Goal: Task Accomplishment & Management: Manage account settings

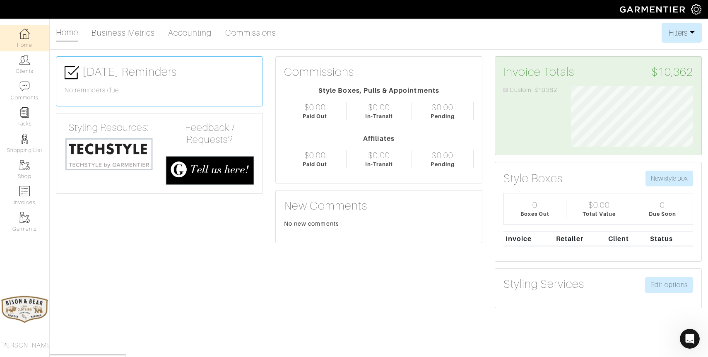
scroll to position [61, 135]
click at [24, 67] on link "Clients" at bounding box center [24, 64] width 49 height 26
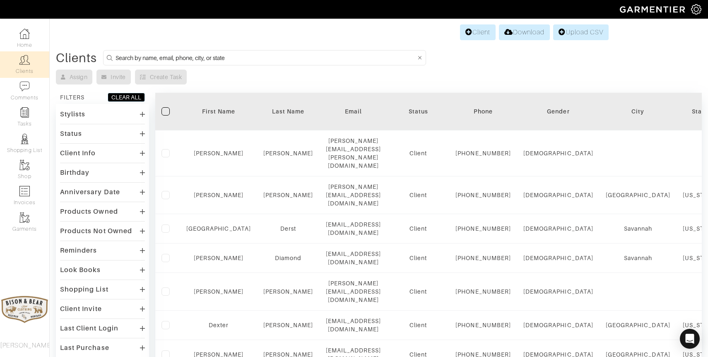
click at [215, 62] on input at bounding box center [266, 58] width 300 height 10
type input "scott"
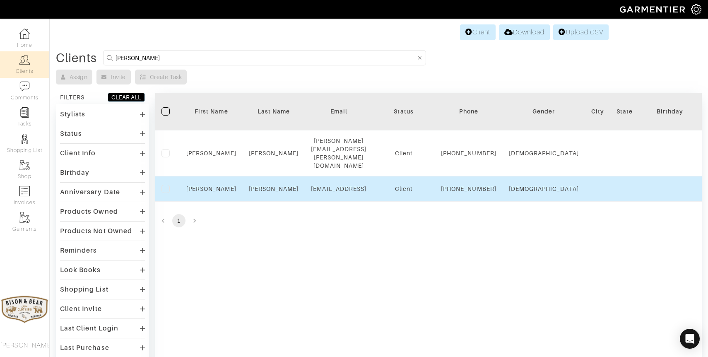
click at [223, 186] on div "Danny" at bounding box center [211, 189] width 50 height 8
click at [215, 187] on link "Danny" at bounding box center [211, 189] width 50 height 7
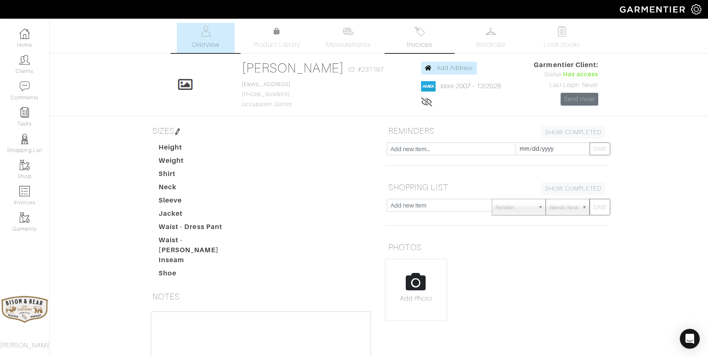
click at [421, 43] on span "Invoices" at bounding box center [419, 45] width 25 height 10
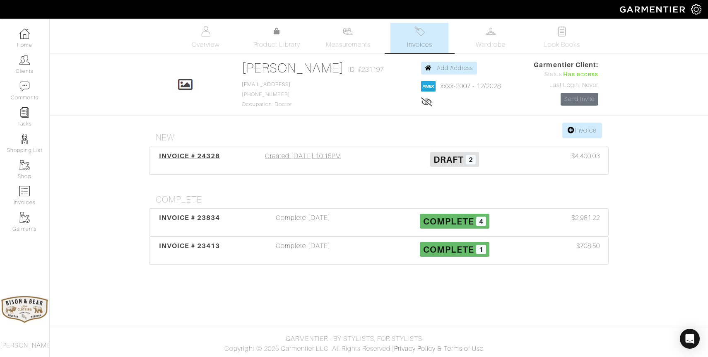
click at [320, 158] on div "Created 08/07/25 10:15PM" at bounding box center [303, 160] width 152 height 19
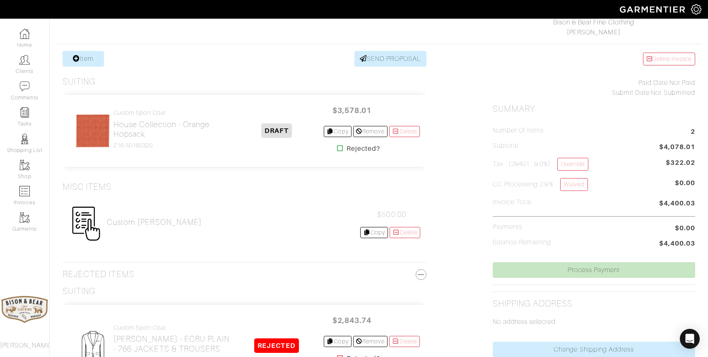
scroll to position [140, 0]
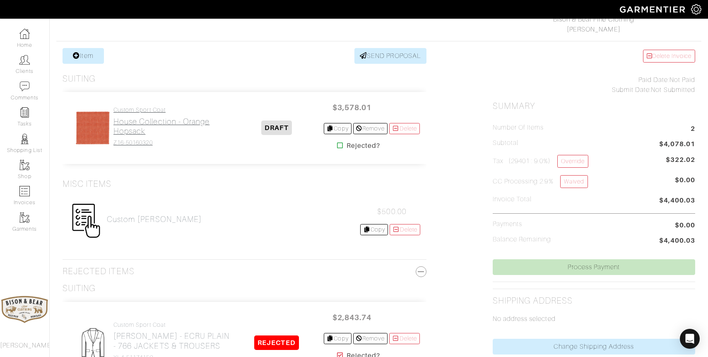
click at [147, 121] on h2 "House Collection - Orange Hopsack" at bounding box center [171, 126] width 116 height 19
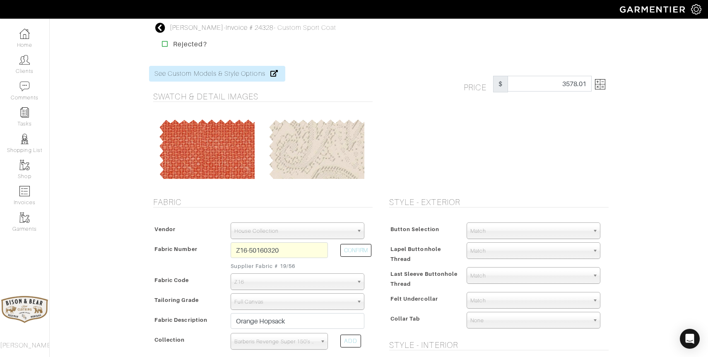
click at [605, 81] on img at bounding box center [600, 84] width 10 height 10
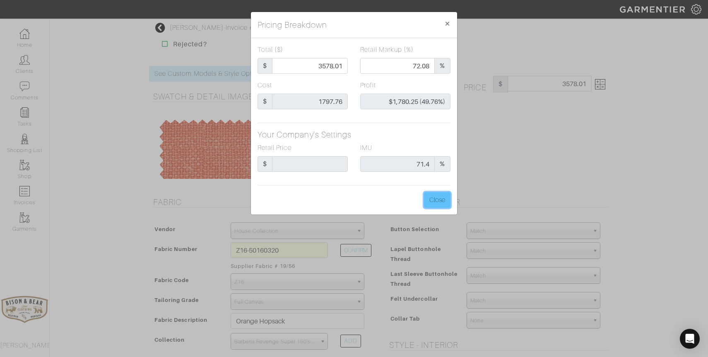
click at [436, 200] on button "Close" at bounding box center [437, 200] width 27 height 16
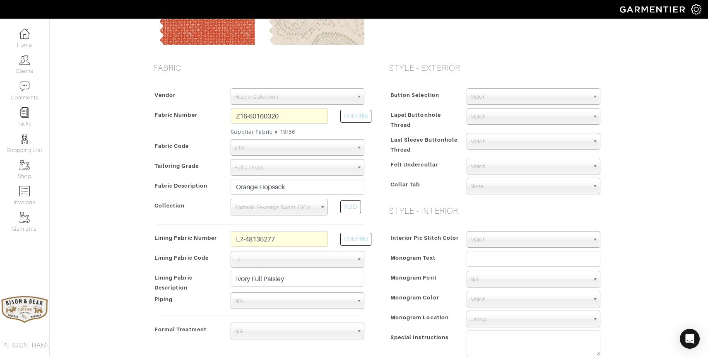
scroll to position [135, 0]
click at [301, 262] on span "L7" at bounding box center [293, 259] width 119 height 17
drag, startPoint x: 281, startPoint y: 239, endPoint x: 249, endPoint y: 239, distance: 31.9
click at [249, 239] on input "L7-48135277" at bounding box center [279, 239] width 97 height 16
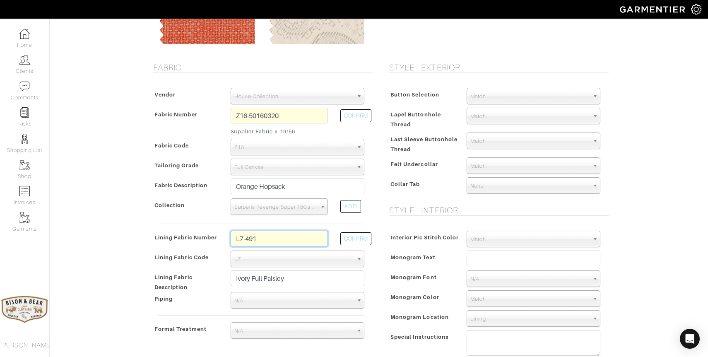
click at [269, 239] on input "L7-491" at bounding box center [279, 239] width 97 height 16
type input "L7-49158981"
click at [347, 240] on button "CONFIRM" at bounding box center [355, 238] width 31 height 13
type input "[US_STATE] Blue Orange State"
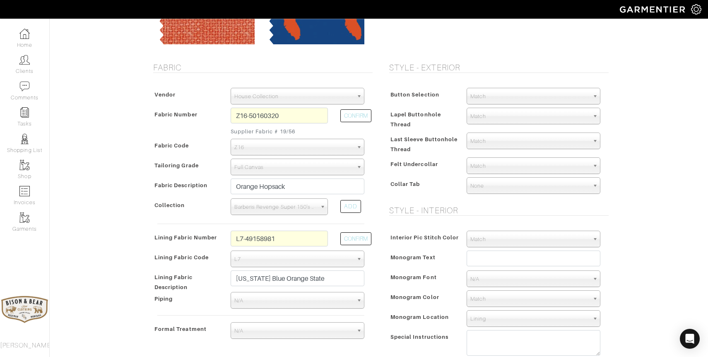
type input "3663.08"
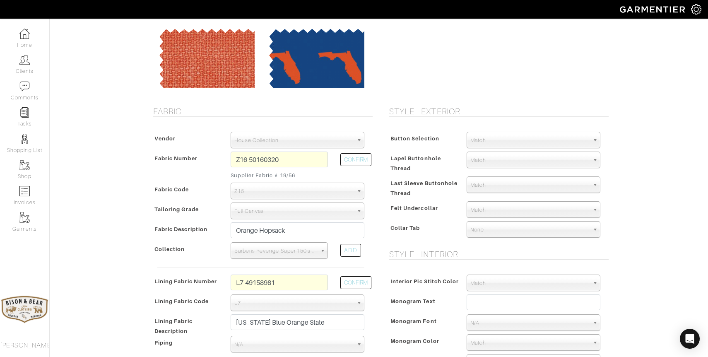
scroll to position [95, 0]
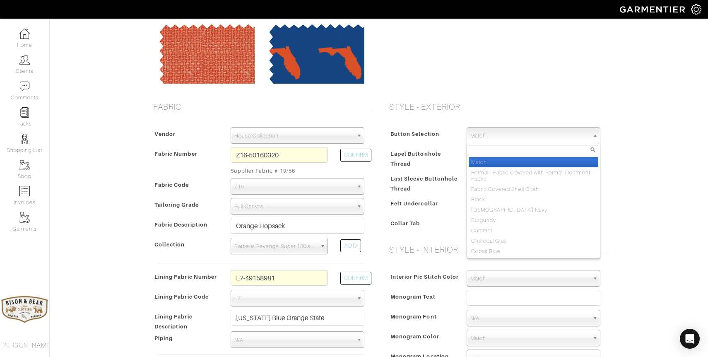
click at [553, 138] on span "Match" at bounding box center [529, 136] width 119 height 17
click at [613, 175] on div "Style - Exterior Button Selection Match Formal - Fabric Covered with Formal Tre…" at bounding box center [497, 255] width 236 height 306
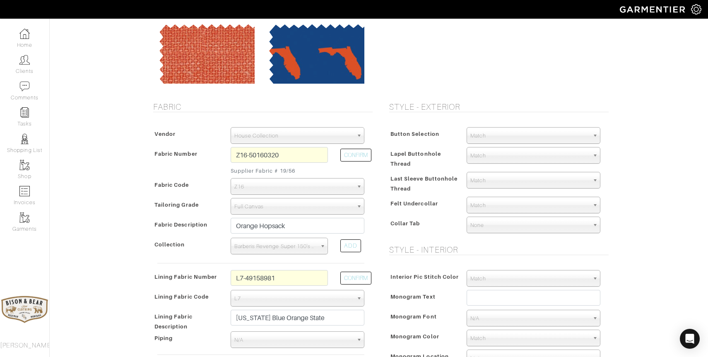
click at [501, 139] on span "Match" at bounding box center [529, 136] width 119 height 17
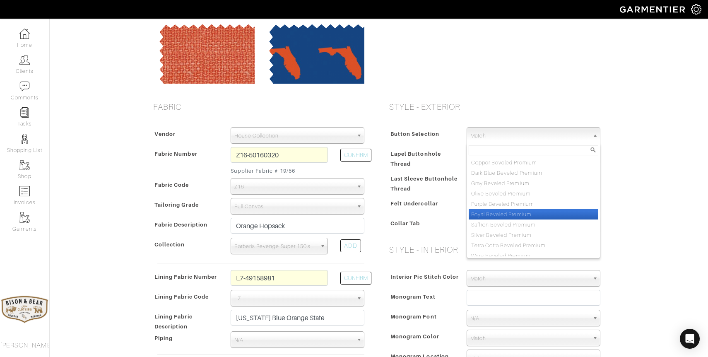
scroll to position [693, 0]
click at [547, 210] on li "Royal Beveled Premium" at bounding box center [534, 210] width 130 height 10
select select "134"
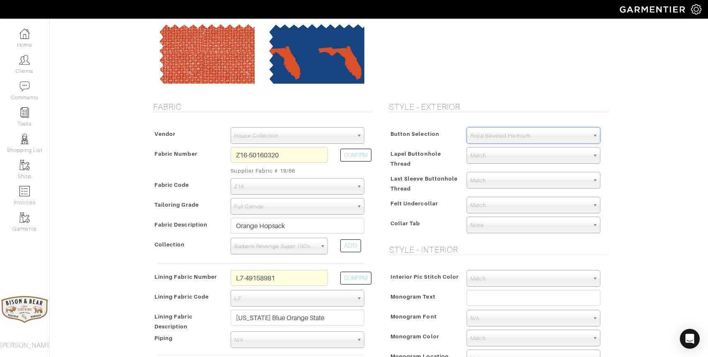
click at [484, 158] on span "Match" at bounding box center [529, 155] width 119 height 17
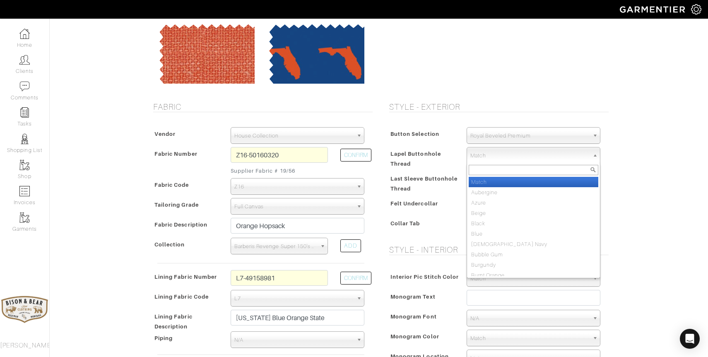
click at [502, 158] on span "Match" at bounding box center [529, 155] width 119 height 17
type input "tri"
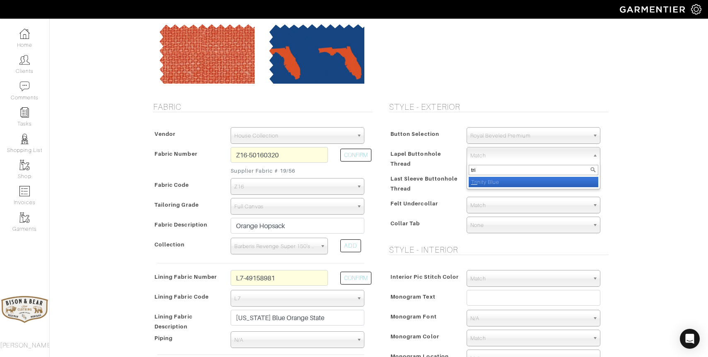
select select "12"
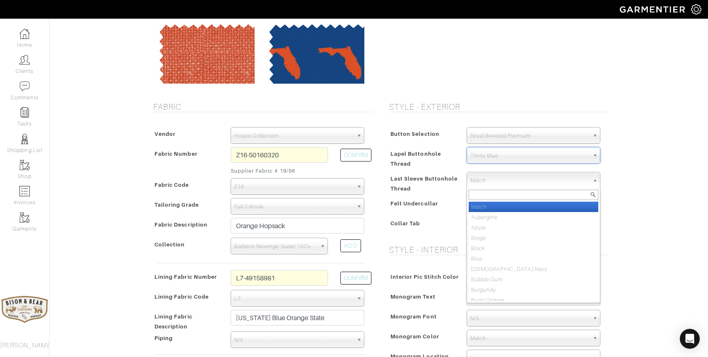
click at [485, 183] on span "Match" at bounding box center [529, 180] width 119 height 17
type input "trin"
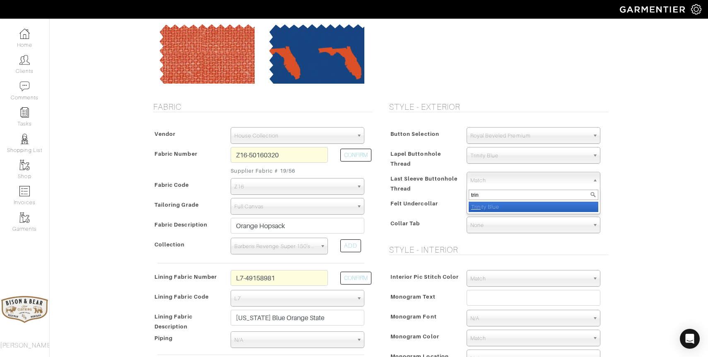
select select "12"
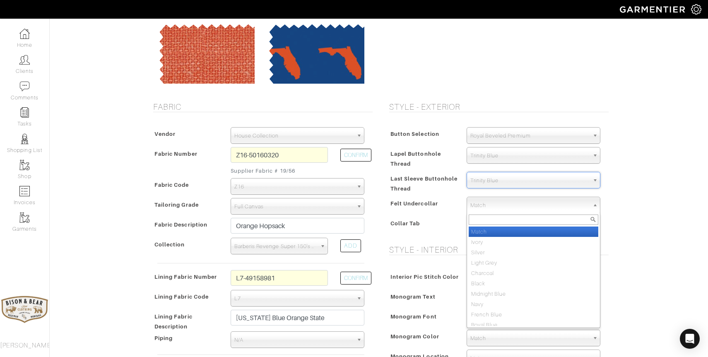
click at [494, 207] on span "Match" at bounding box center [529, 205] width 119 height 17
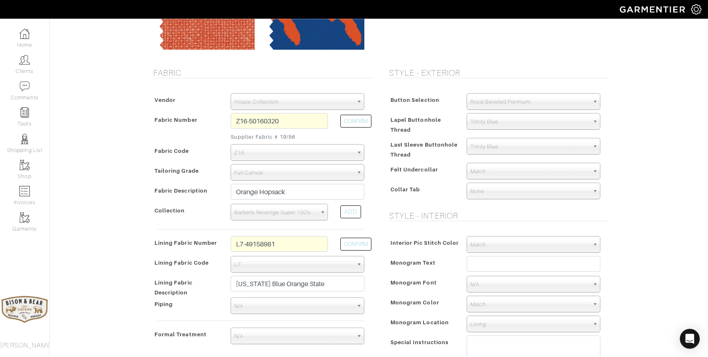
scroll to position [130, 0]
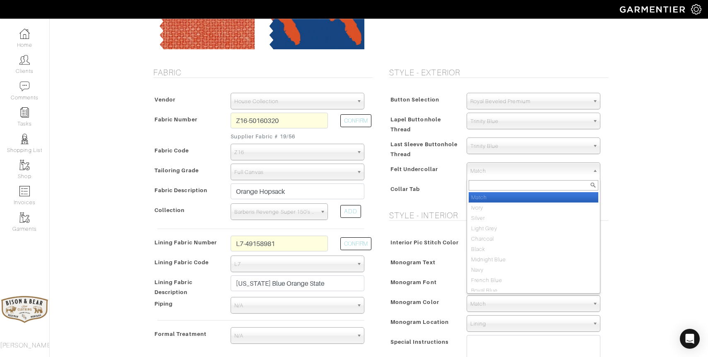
click at [492, 168] on span "Match" at bounding box center [529, 171] width 119 height 17
type input "roy"
click at [494, 200] on li "Roy al Blue" at bounding box center [534, 197] width 130 height 10
select select "10"
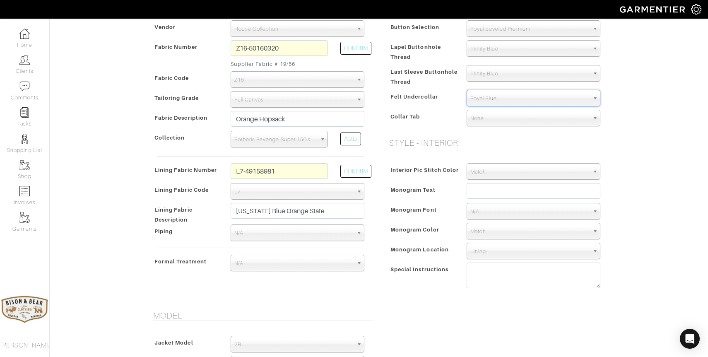
scroll to position [203, 0]
click at [501, 269] on textarea at bounding box center [534, 275] width 134 height 26
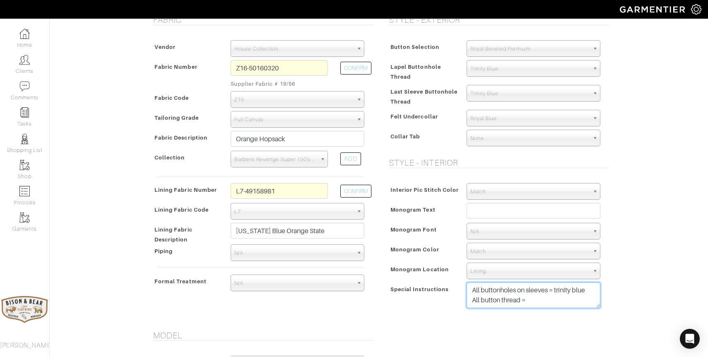
scroll to position [171, 0]
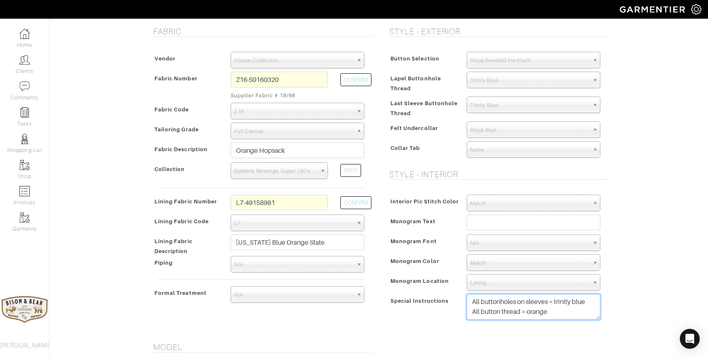
type textarea "All buttonholes on sleeves = trinity blue All button thread = orange"
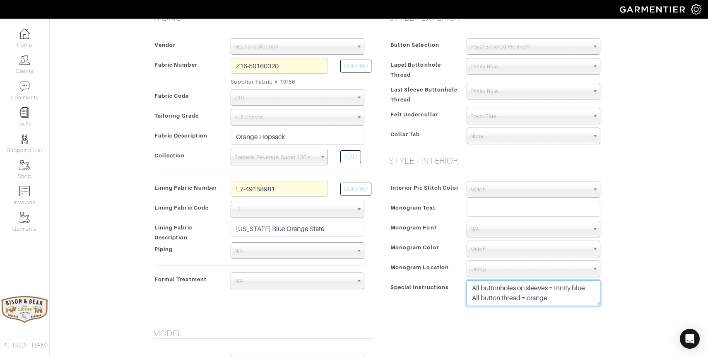
scroll to position [185, 0]
click at [496, 191] on span "Match" at bounding box center [529, 189] width 119 height 17
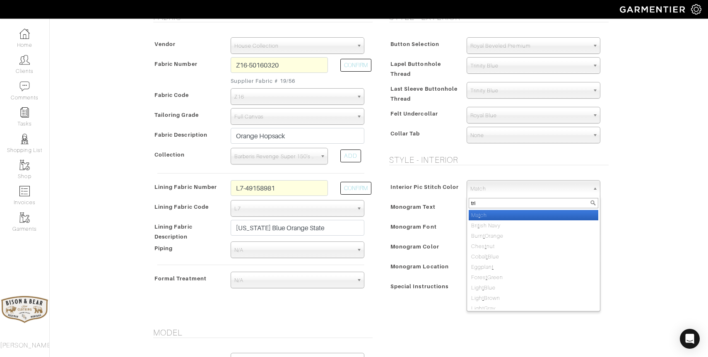
type input "trin"
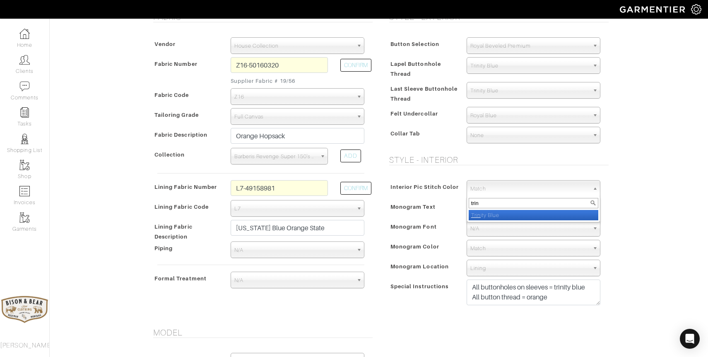
select select "12"
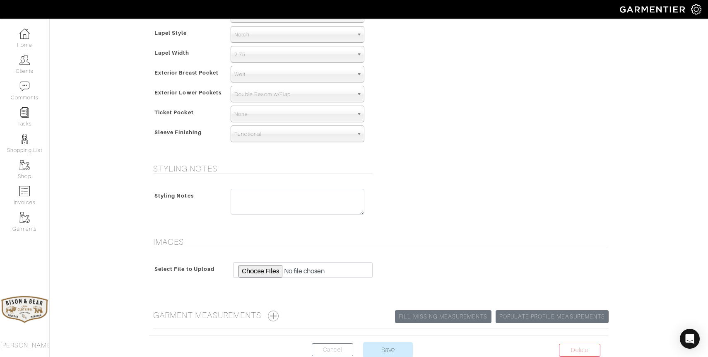
scroll to position [582, 0]
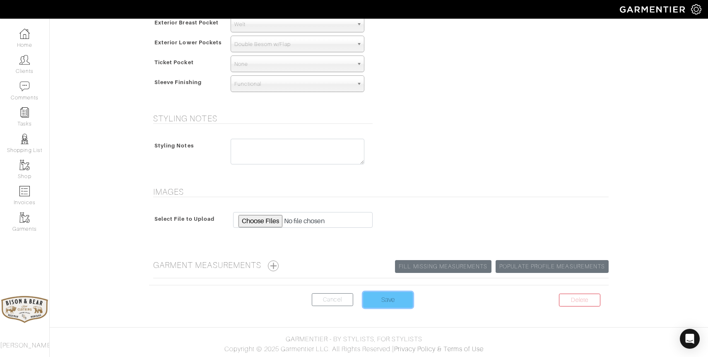
click at [386, 301] on input "Save" at bounding box center [388, 300] width 50 height 16
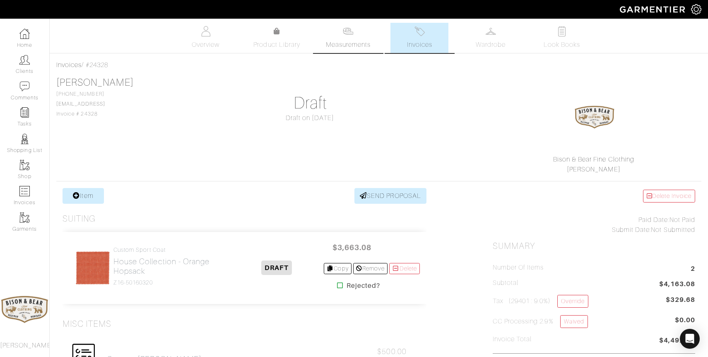
click at [356, 40] on span "Measurements" at bounding box center [348, 45] width 45 height 10
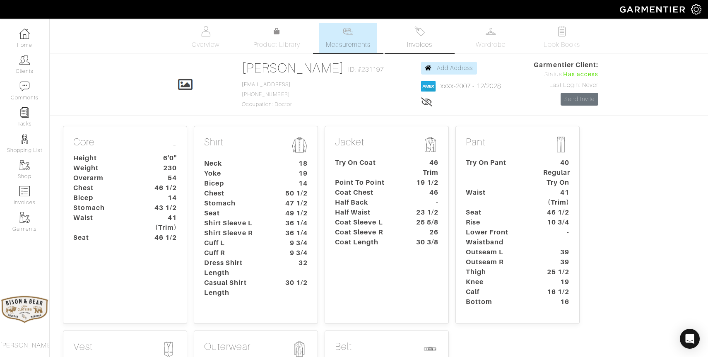
click at [424, 31] on img at bounding box center [419, 31] width 10 height 10
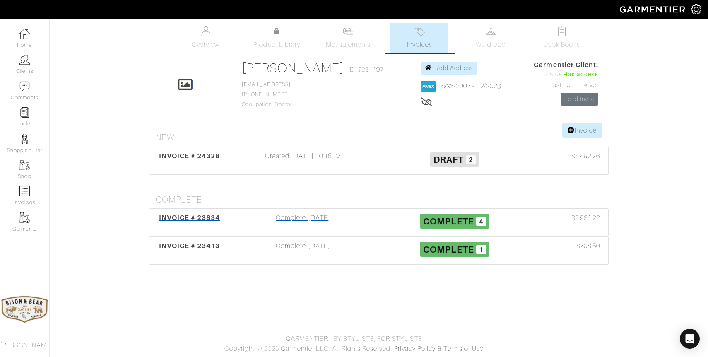
click at [311, 219] on div "Complete 07/30/25" at bounding box center [303, 222] width 152 height 19
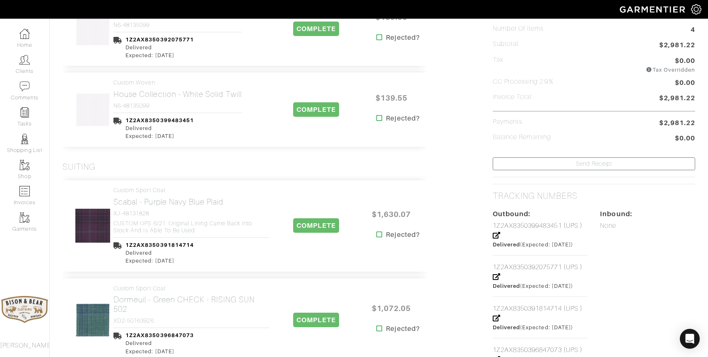
scroll to position [261, 0]
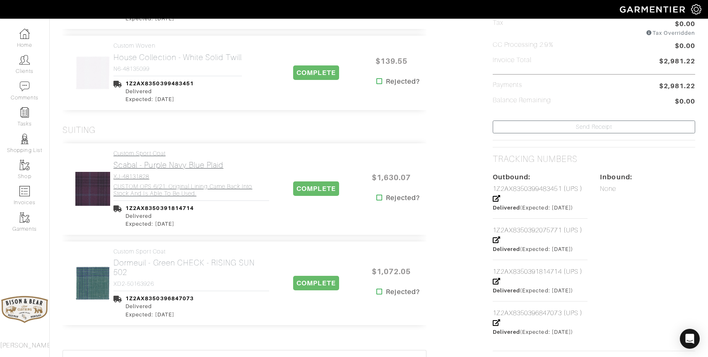
click at [151, 169] on h2 "Scabal - Purple Navy Blue Plaid" at bounding box center [191, 165] width 156 height 10
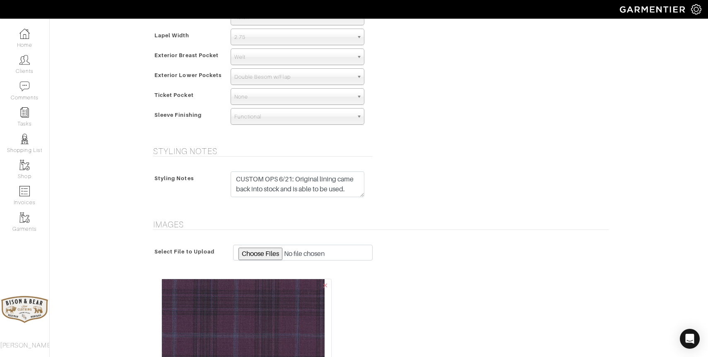
scroll to position [667, 0]
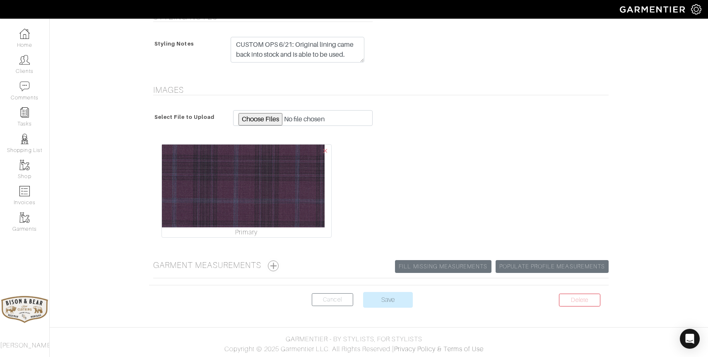
click at [276, 266] on button "button" at bounding box center [273, 265] width 11 height 11
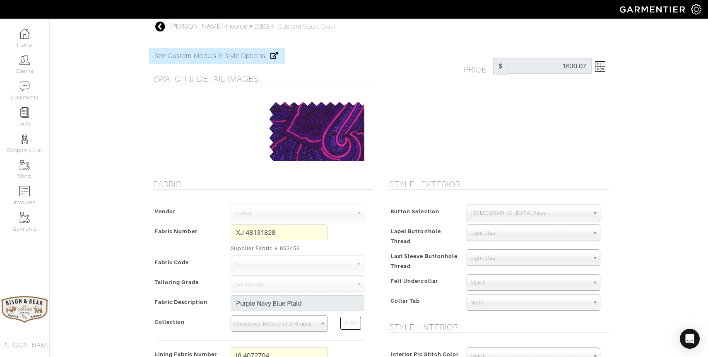
scroll to position [0, 0]
click at [157, 27] on icon at bounding box center [160, 28] width 10 height 10
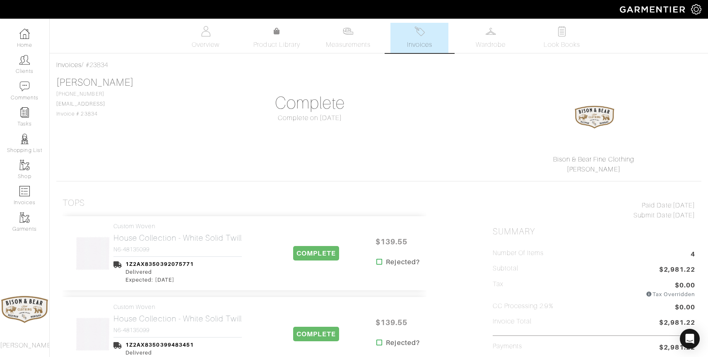
click at [422, 38] on link "Invoices" at bounding box center [419, 38] width 58 height 30
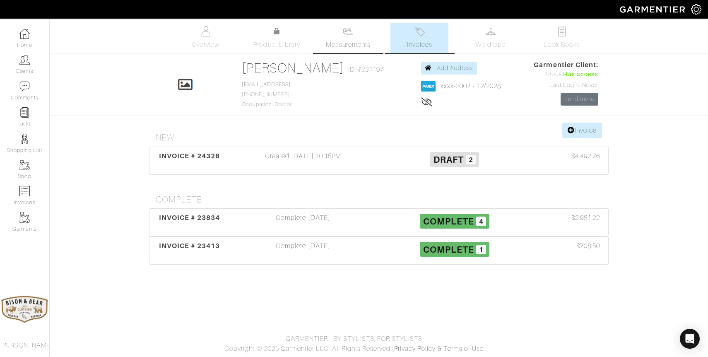
click at [345, 40] on span "Measurements" at bounding box center [348, 45] width 45 height 10
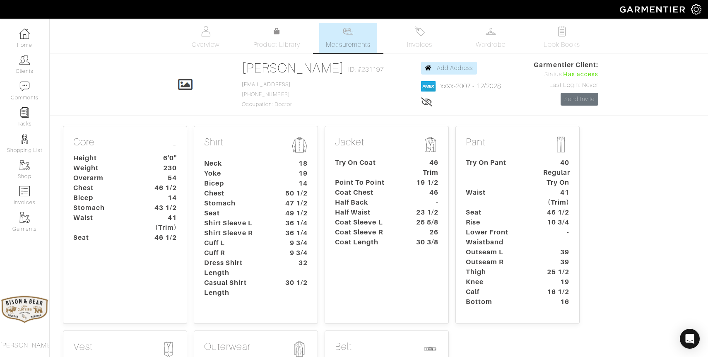
click at [390, 207] on dt "Half Back" at bounding box center [367, 203] width 77 height 10
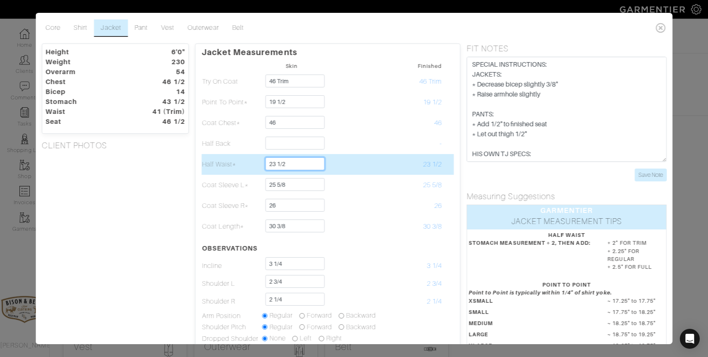
click at [296, 165] on input "23 1/2" at bounding box center [294, 163] width 59 height 13
click at [304, 168] on input "23 5/8" at bounding box center [294, 163] width 59 height 13
type input "23 3/4"
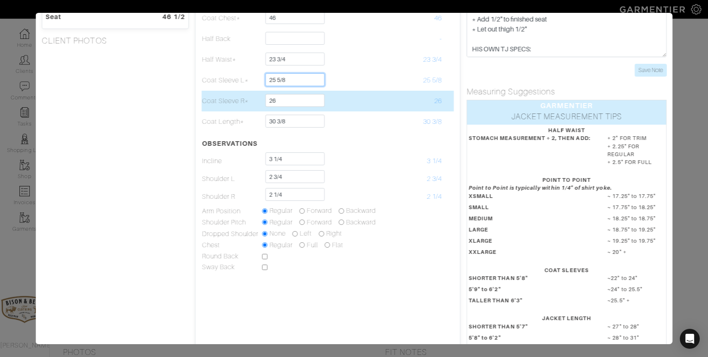
scroll to position [103, 0]
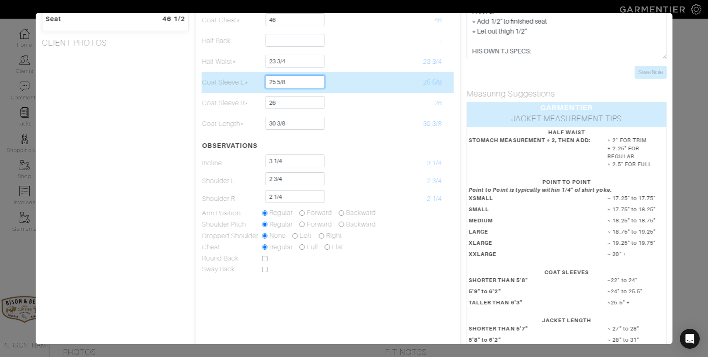
click at [294, 81] on input "25 5/8" at bounding box center [294, 81] width 59 height 13
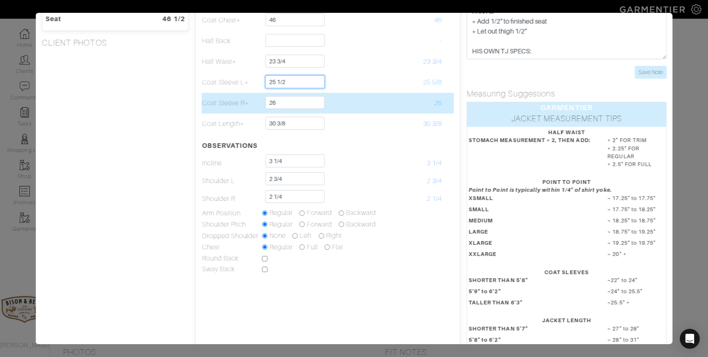
type input "25 1/2"
click at [287, 101] on input "26" at bounding box center [294, 102] width 59 height 13
type input "25 1/2"
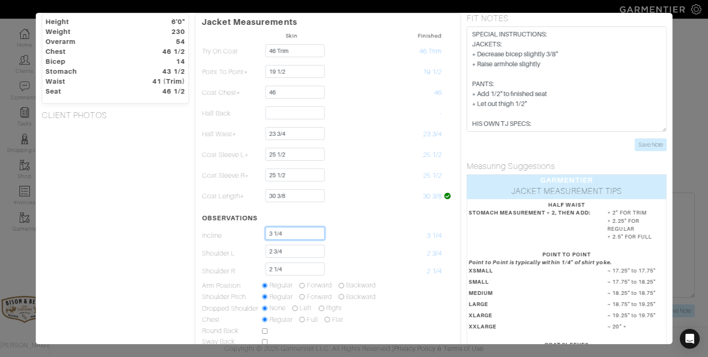
scroll to position [0, 0]
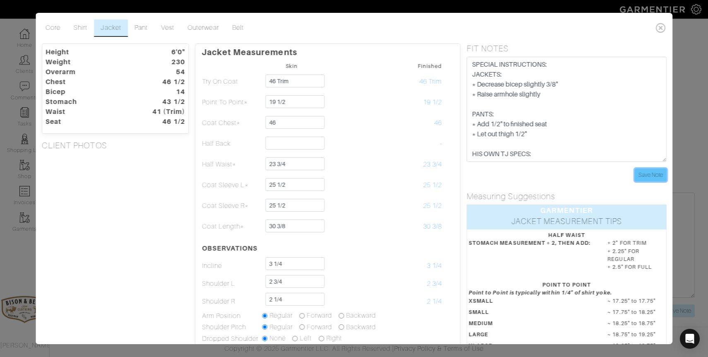
click at [647, 177] on input "Save Note" at bounding box center [650, 175] width 32 height 13
click at [661, 31] on icon at bounding box center [660, 27] width 17 height 17
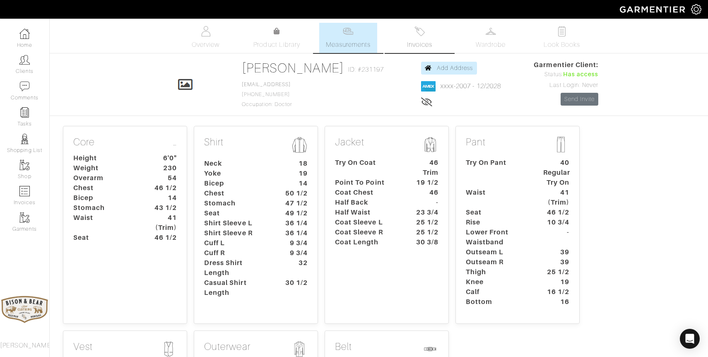
click at [422, 29] on img at bounding box center [419, 31] width 10 height 10
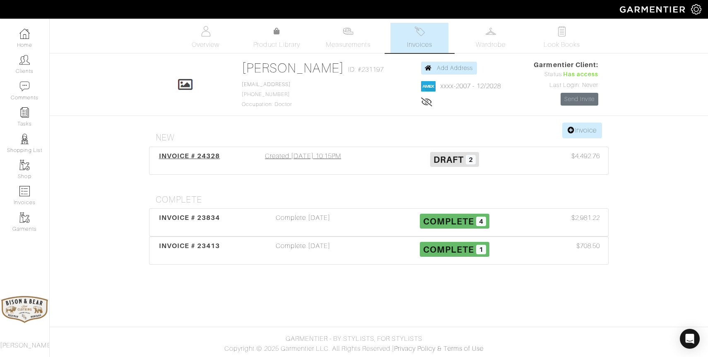
click at [296, 156] on div "Created 08/07/25 10:15PM" at bounding box center [303, 160] width 152 height 19
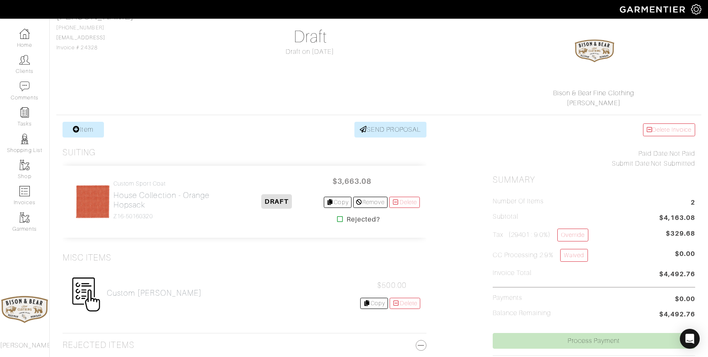
scroll to position [76, 0]
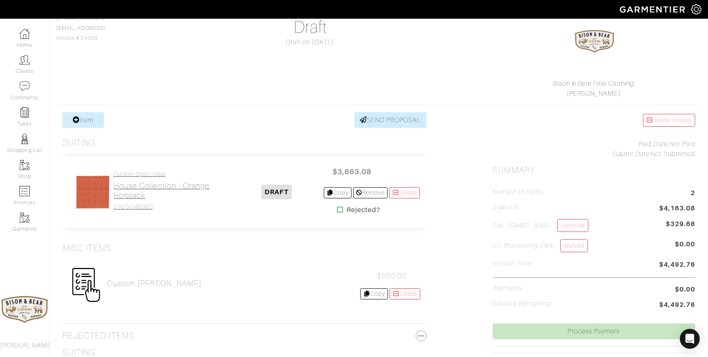
click at [137, 189] on h2 "House Collection - Orange Hopsack" at bounding box center [171, 190] width 116 height 19
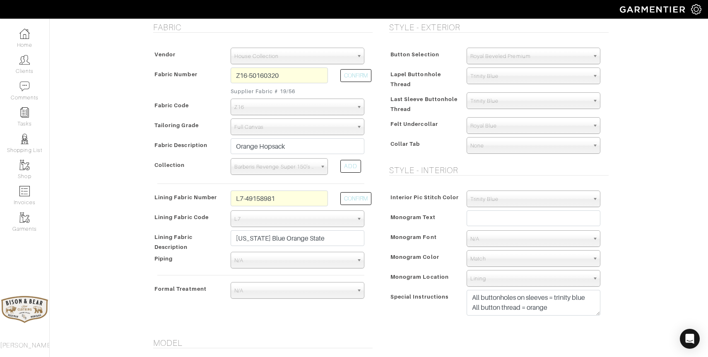
scroll to position [178, 0]
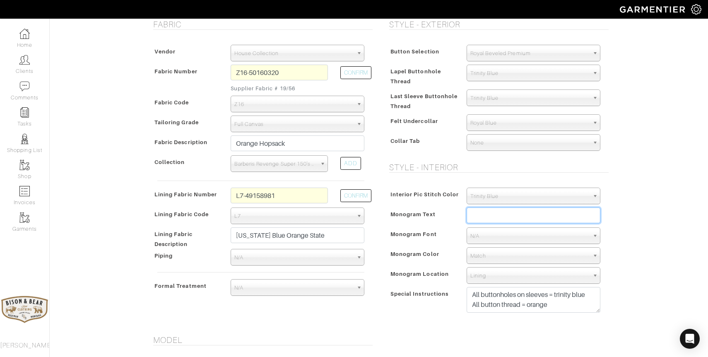
click at [511, 210] on input "text" at bounding box center [534, 215] width 134 height 16
type input "Go Gators"
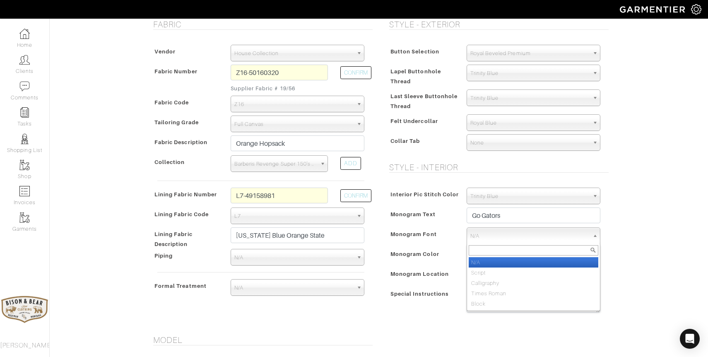
click at [533, 237] on span "N/A" at bounding box center [529, 236] width 119 height 17
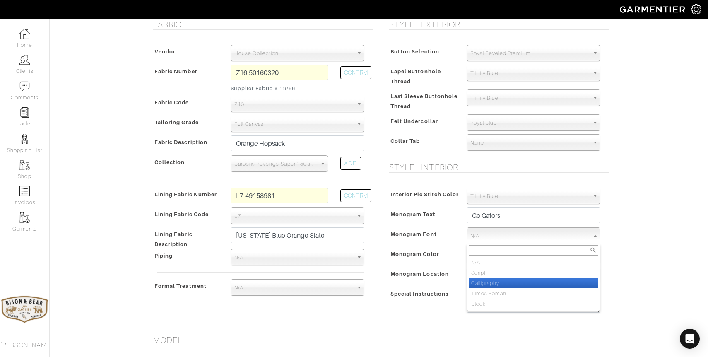
click at [524, 282] on li "Calligraphy" at bounding box center [534, 283] width 130 height 10
select select "Calligraphy"
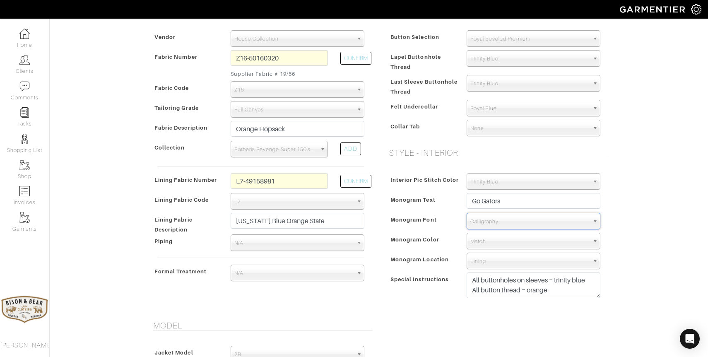
scroll to position [202, 0]
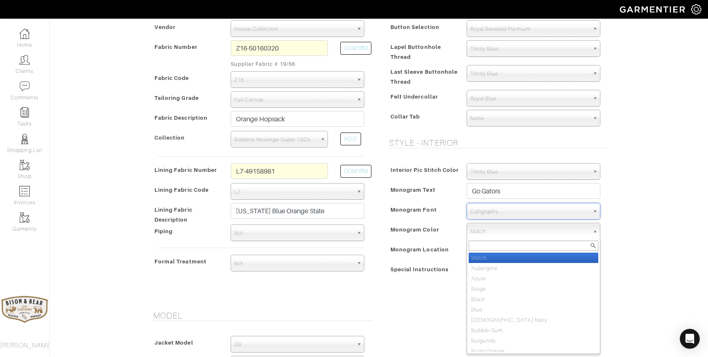
click at [485, 233] on span "Match" at bounding box center [529, 231] width 119 height 17
type input "trin"
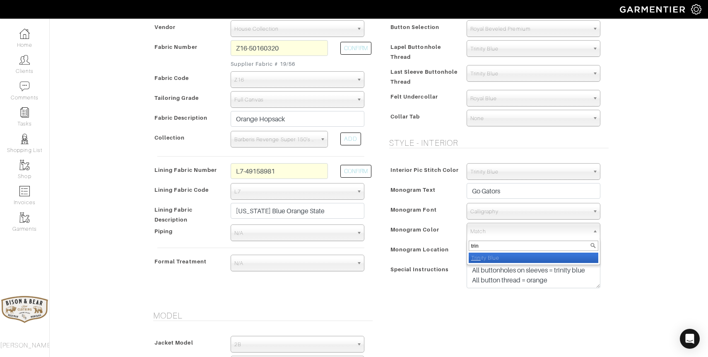
select select "12"
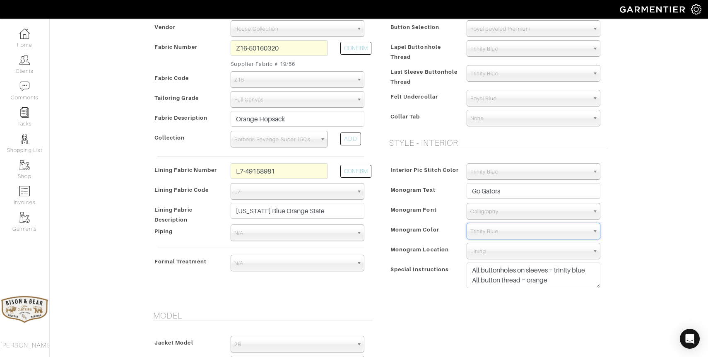
click at [489, 253] on span "Lining" at bounding box center [529, 251] width 119 height 17
click at [486, 267] on input "text" at bounding box center [534, 265] width 130 height 10
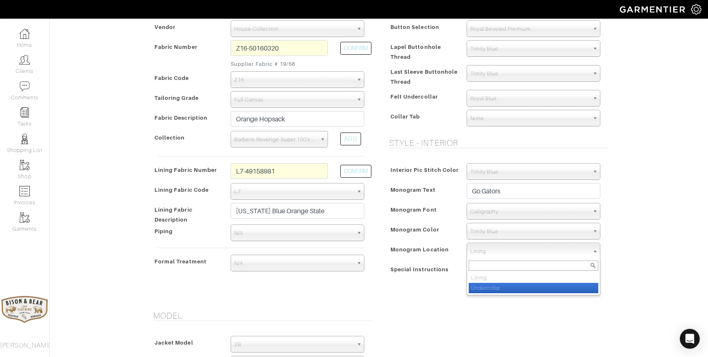
click at [493, 288] on li "Undercollar" at bounding box center [534, 288] width 130 height 10
select select "Undercollar"
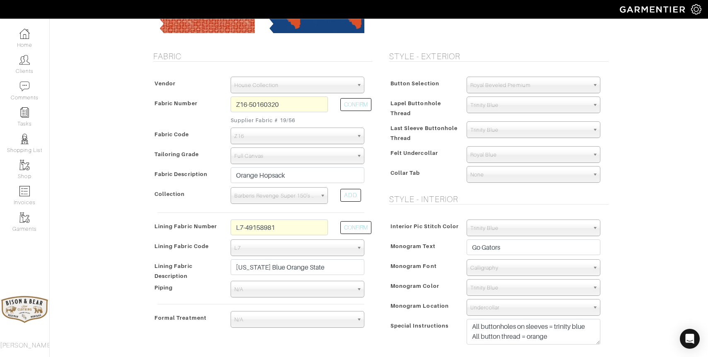
scroll to position [0, 0]
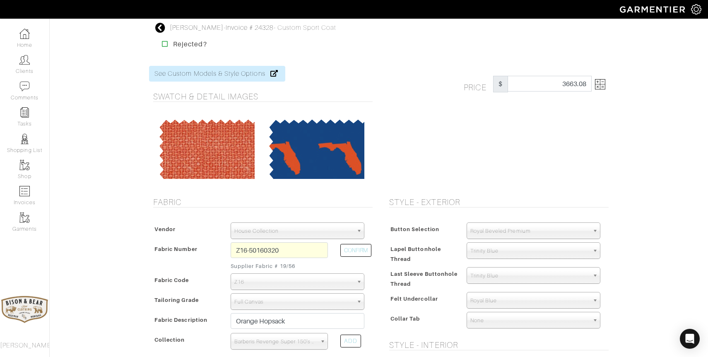
click at [602, 84] on img at bounding box center [600, 84] width 10 height 10
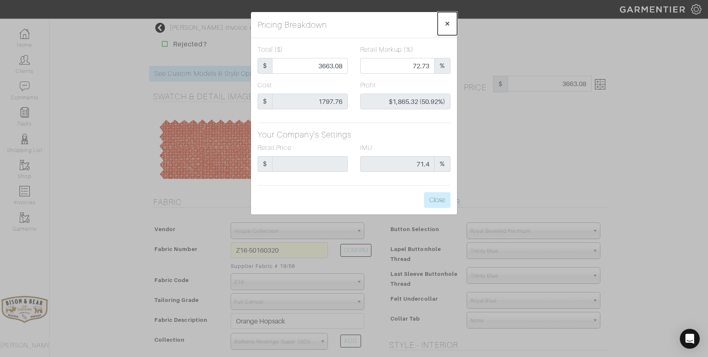
click at [447, 24] on span "×" at bounding box center [447, 23] width 6 height 11
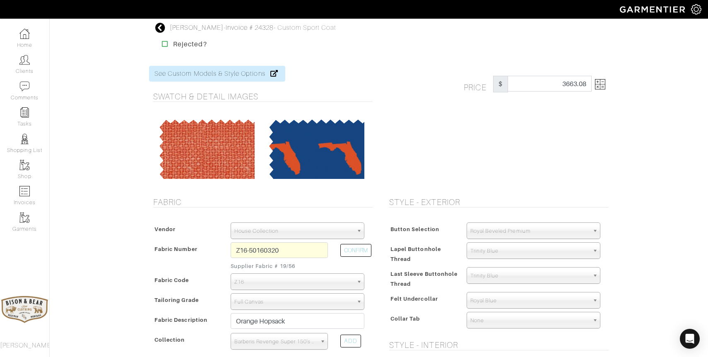
click at [602, 85] on img at bounding box center [600, 84] width 10 height 10
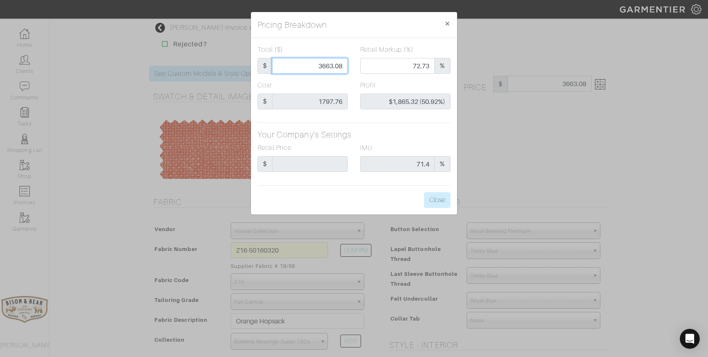
click at [323, 66] on input "3663.08" at bounding box center [310, 66] width 76 height 16
type input "3"
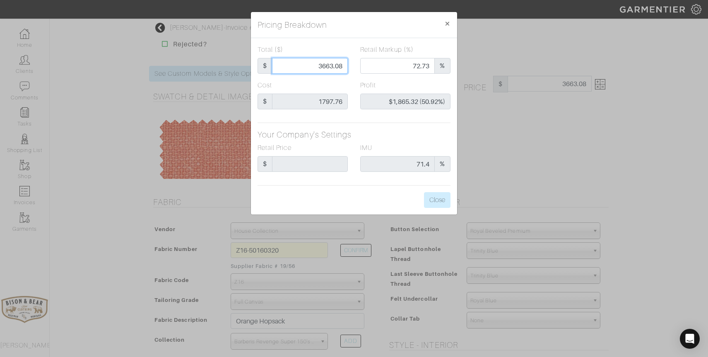
type input "0.00"
type input "-$1,794.76 (-59825.33%)"
type input "38"
type input "-$1,759.76 (-4630.95%)"
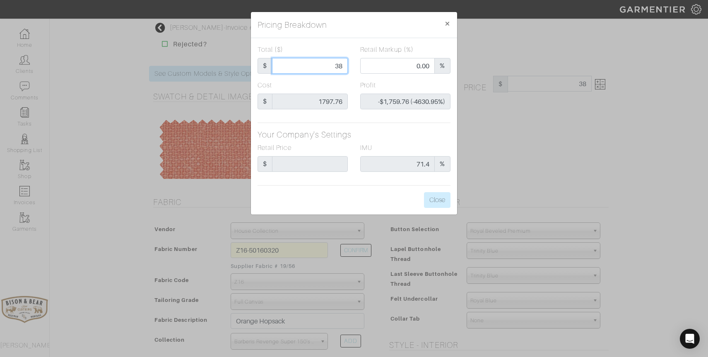
type input "382"
type input "-$1,415.76 (-370.62%)"
type input "3828"
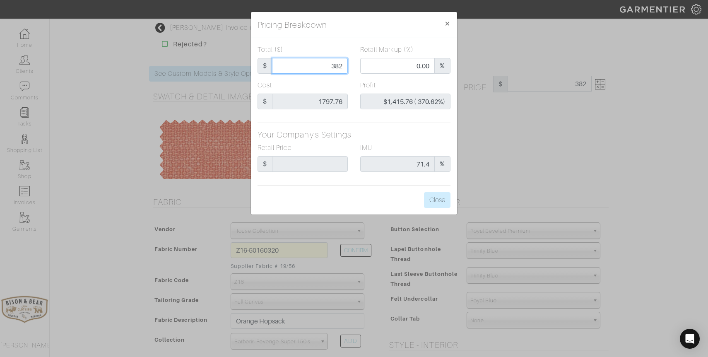
type input "73.90"
type input "$2,030.24 (53.04%)"
type input "3828."
type input "3828.0"
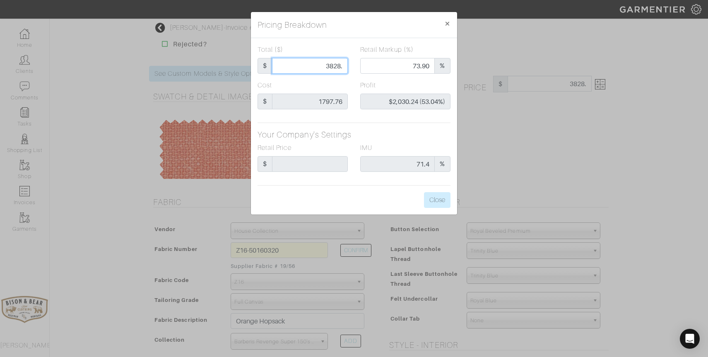
type input "3828.0"
type input "3828.08"
type input "$2,030.32 (53.04%)"
type input "3828.08"
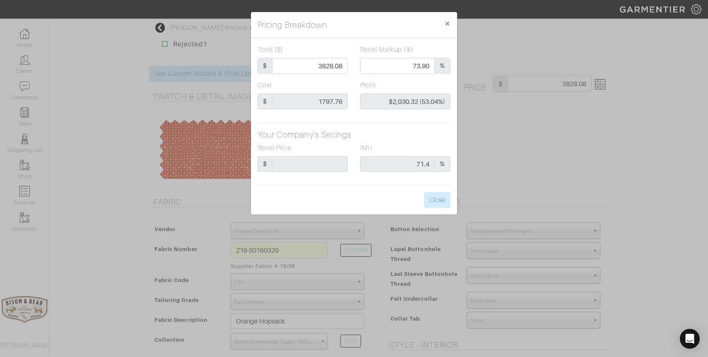
click at [402, 135] on h5 "Your Company's Settings" at bounding box center [354, 135] width 193 height 10
click at [435, 197] on button "Close" at bounding box center [437, 200] width 27 height 16
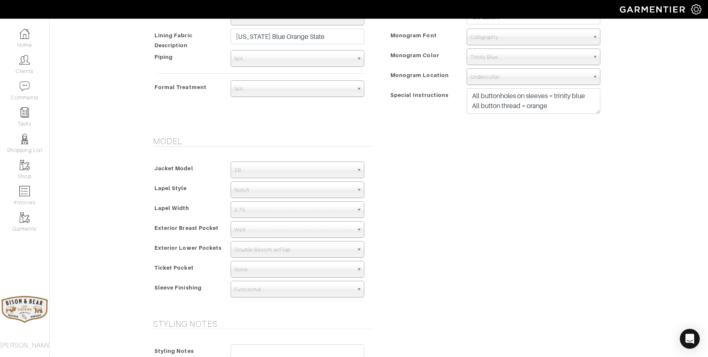
scroll to position [582, 0]
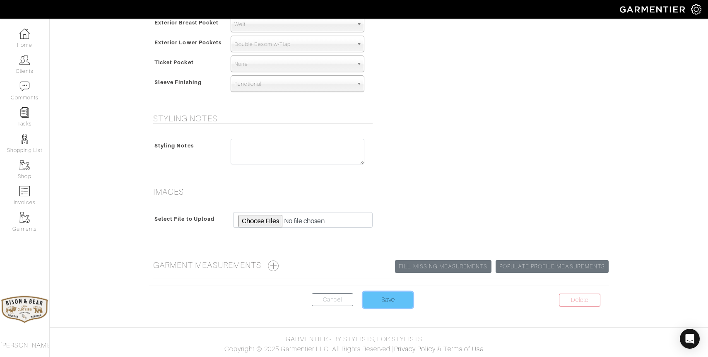
click at [391, 298] on input "Save" at bounding box center [388, 300] width 50 height 16
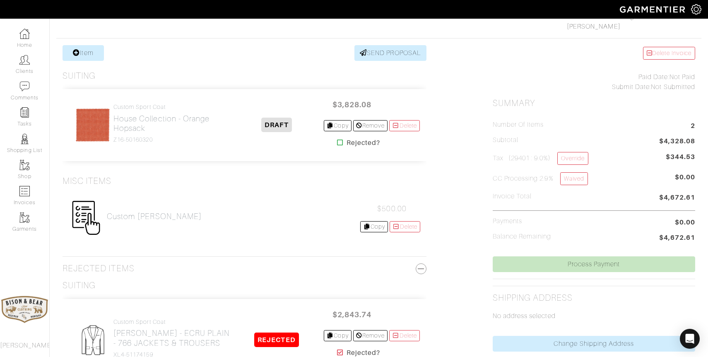
scroll to position [135, 0]
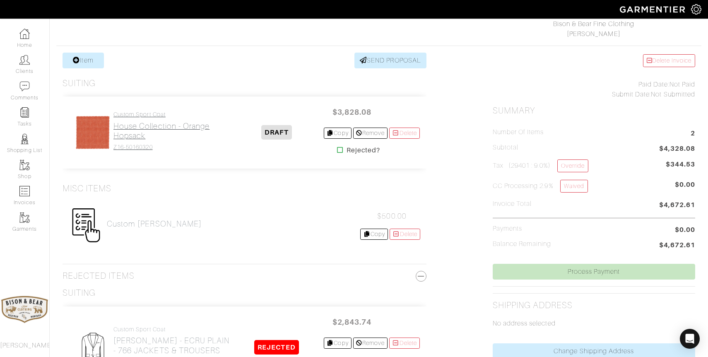
click at [131, 125] on h2 "House Collection - Orange Hopsack" at bounding box center [171, 130] width 116 height 19
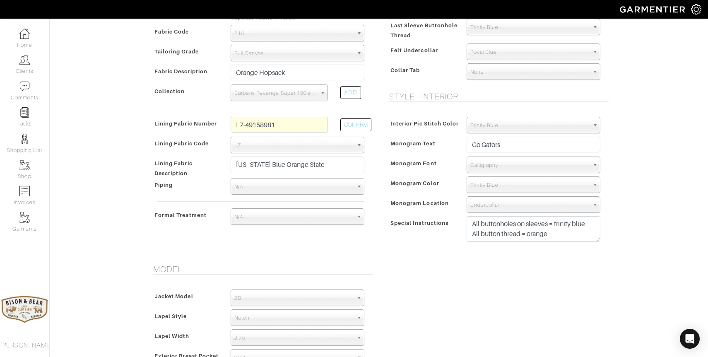
scroll to position [248, 0]
click at [555, 238] on textarea "All buttonholes on sleeves = trinity blue All button thread = orange" at bounding box center [534, 230] width 134 height 26
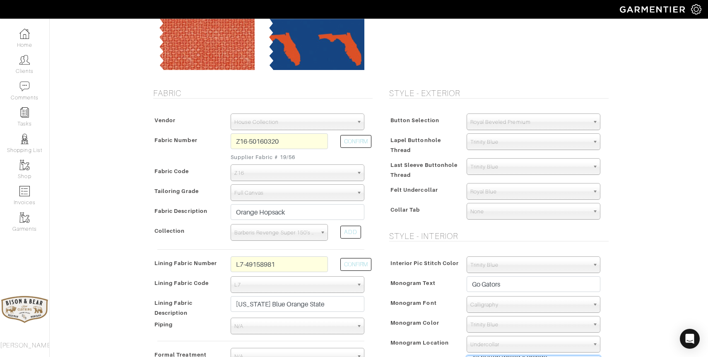
scroll to position [0, 0]
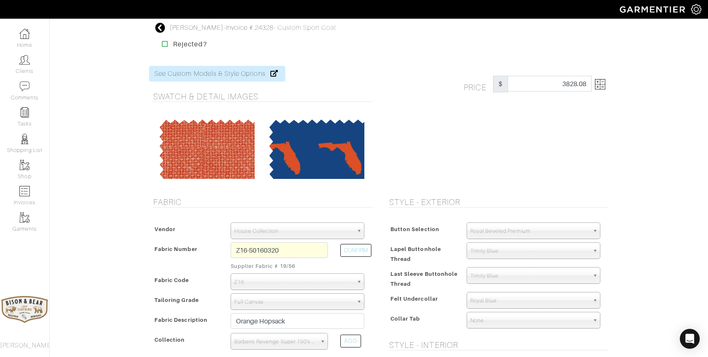
click at [605, 87] on img at bounding box center [600, 84] width 10 height 10
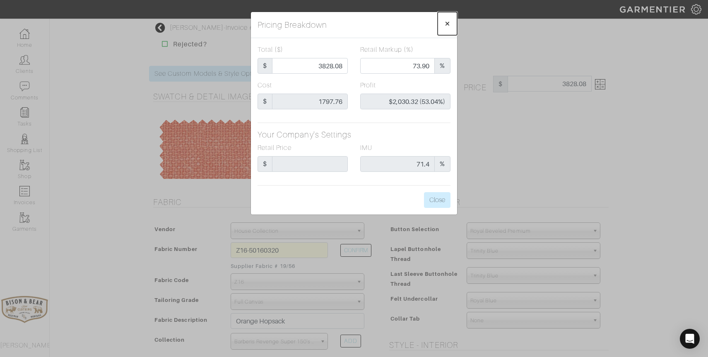
click at [448, 23] on span "×" at bounding box center [447, 23] width 6 height 11
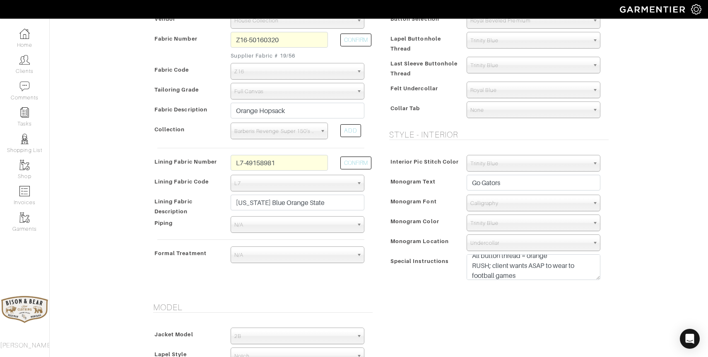
scroll to position [217, 0]
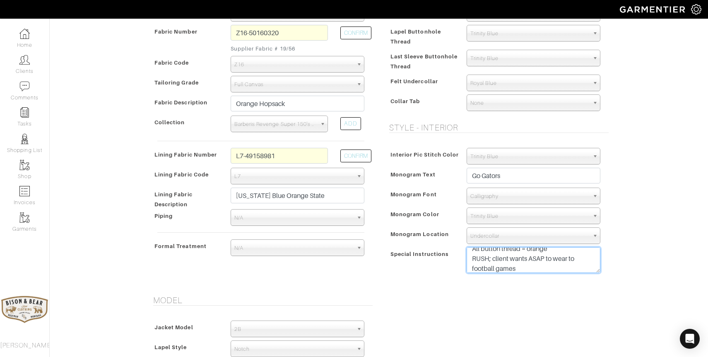
click at [521, 270] on textarea "All buttonholes on sleeves = trinity blue All button thread = orange" at bounding box center [534, 260] width 134 height 26
drag, startPoint x: 528, startPoint y: 270, endPoint x: 471, endPoint y: 268, distance: 57.2
click at [471, 268] on textarea "All buttonholes on sleeves = trinity blue All button thread = orange" at bounding box center [534, 260] width 134 height 26
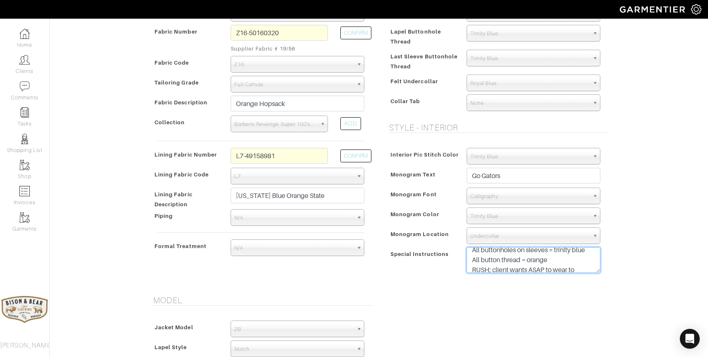
click at [559, 261] on textarea "All buttonholes on sleeves = trinity blue All button thread = orange" at bounding box center [534, 260] width 134 height 26
paste textarea "Half-Lined Arched"
click at [542, 252] on textarea "All buttonholes on sleeves = trinity blue All button thread = orange" at bounding box center [534, 260] width 134 height 26
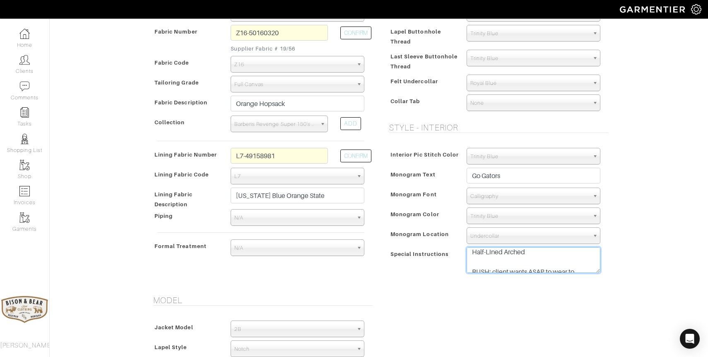
scroll to position [33, 0]
click at [501, 253] on textarea "All buttonholes on sleeves = trinity blue All button thread = orange" at bounding box center [534, 260] width 134 height 26
type textarea "All buttonholes on sleeves = trinity blue All button thread = orange Half-Lined…"
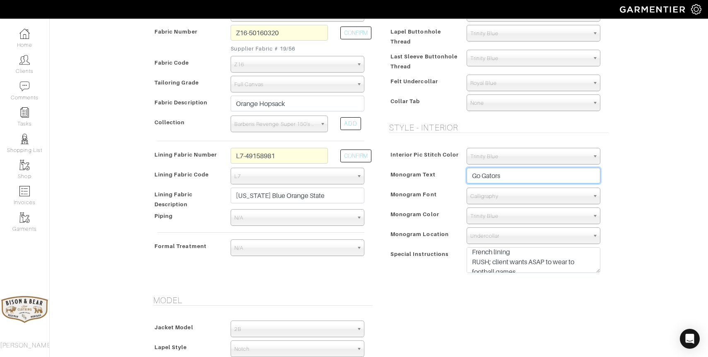
click at [521, 177] on input "Go Gators" at bounding box center [534, 176] width 134 height 16
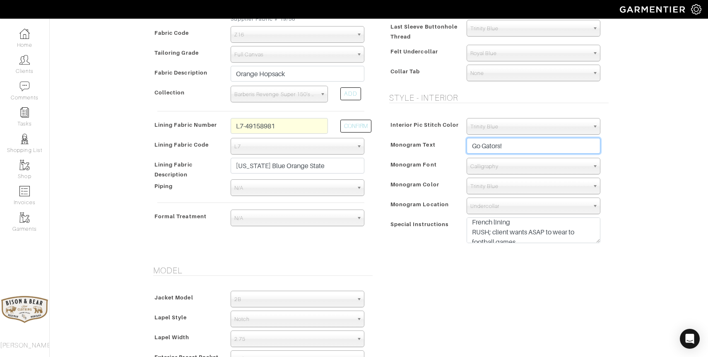
scroll to position [248, 0]
type input "Go Gators!"
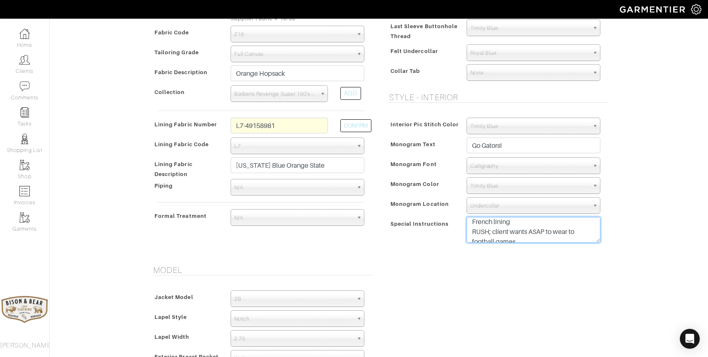
click at [527, 222] on textarea "All buttonholes on sleeves = trinity blue All button thread = orange" at bounding box center [534, 230] width 134 height 26
type textarea "All buttonholes on sleeves = trinity blue All button thread = orange Half-Lined…"
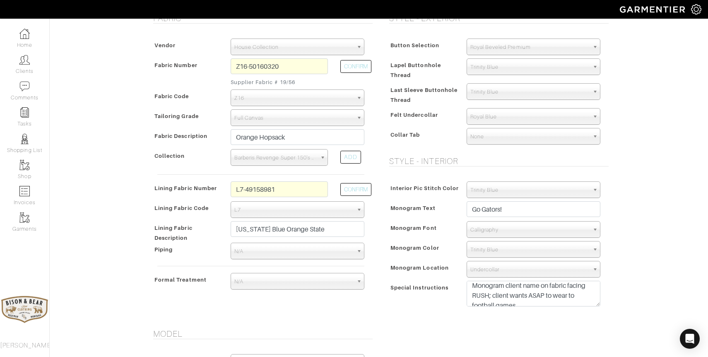
scroll to position [563, 0]
click at [486, 247] on span "Trinity Blue" at bounding box center [529, 249] width 119 height 17
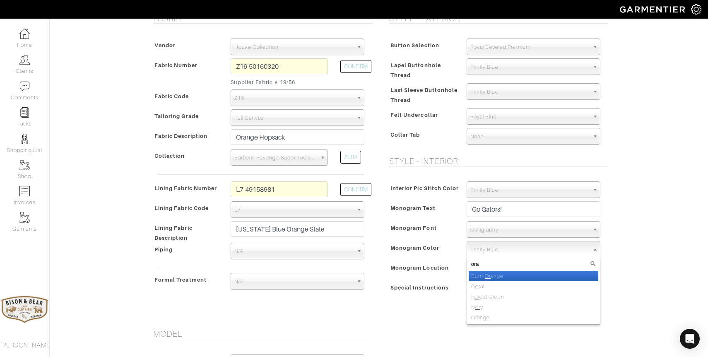
scroll to position [0, 0]
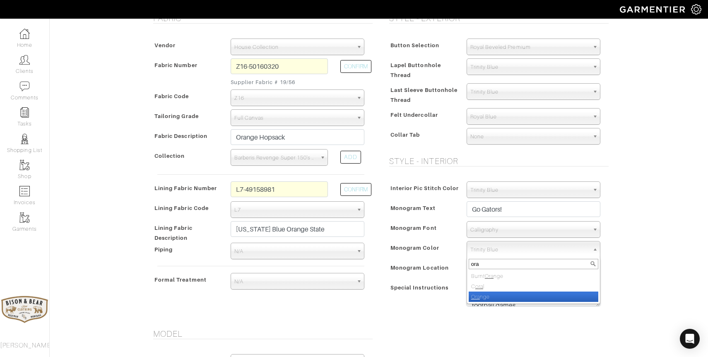
type input "ora"
click at [482, 296] on li "Ora nge" at bounding box center [534, 297] width 130 height 10
select select "51"
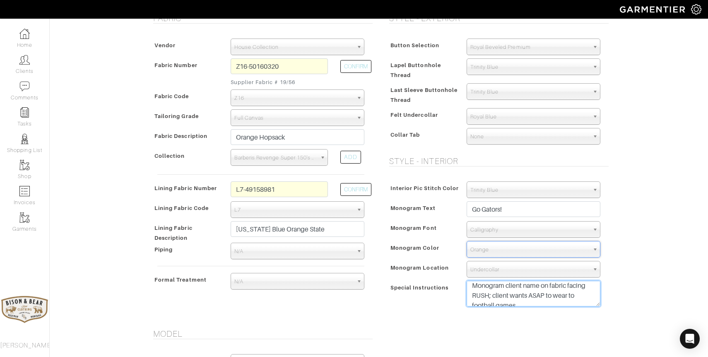
click at [573, 301] on textarea "All buttonholes on sleeves = trinity blue All button thread = orange" at bounding box center [534, 294] width 134 height 26
click at [530, 303] on textarea "All buttonholes on sleeves = trinity blue All button thread = orange" at bounding box center [534, 294] width 134 height 26
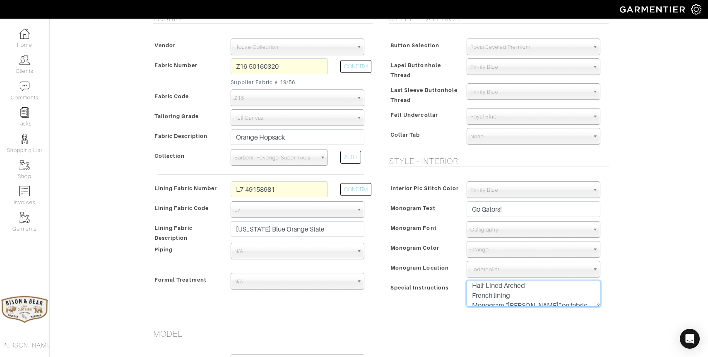
click at [592, 302] on textarea "All buttonholes on sleeves = trinity blue All button thread = orange" at bounding box center [534, 294] width 134 height 26
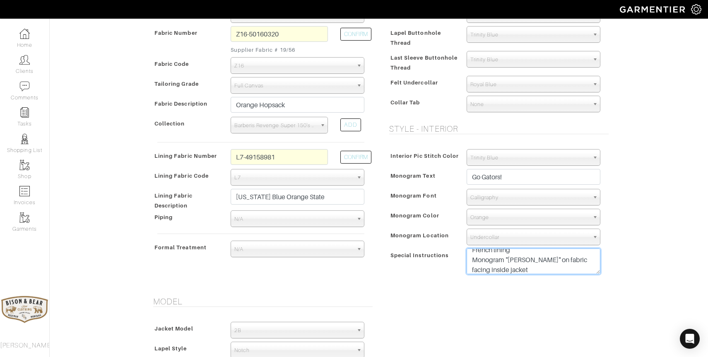
scroll to position [38, 0]
drag, startPoint x: 511, startPoint y: 270, endPoint x: 473, endPoint y: 260, distance: 39.9
click at [473, 260] on textarea "All buttonholes on sleeves = trinity blue All button thread = orange" at bounding box center [534, 261] width 134 height 26
click at [516, 259] on textarea "All buttonholes on sleeves = trinity blue All button thread = orange" at bounding box center [534, 261] width 134 height 26
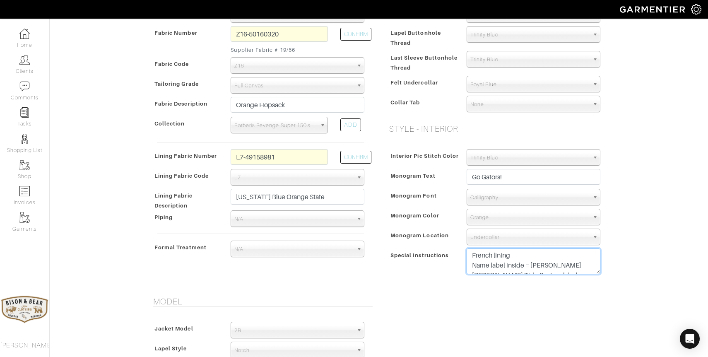
scroll to position [29, 0]
click at [504, 258] on textarea "All buttonholes on sleeves = trinity blue All button thread = orange" at bounding box center [534, 261] width 134 height 26
drag, startPoint x: 571, startPoint y: 253, endPoint x: 475, endPoint y: 252, distance: 95.7
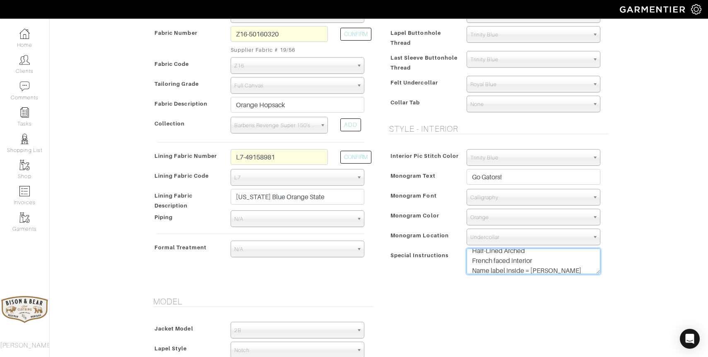
click at [475, 252] on textarea "All buttonholes on sleeves = trinity blue All button thread = orange" at bounding box center [534, 261] width 134 height 26
click at [545, 258] on textarea "All buttonholes on sleeves = trinity blue All button thread = orange" at bounding box center [534, 261] width 134 height 26
click at [545, 269] on textarea "All buttonholes on sleeves = trinity blue All button thread = orange" at bounding box center [534, 261] width 134 height 26
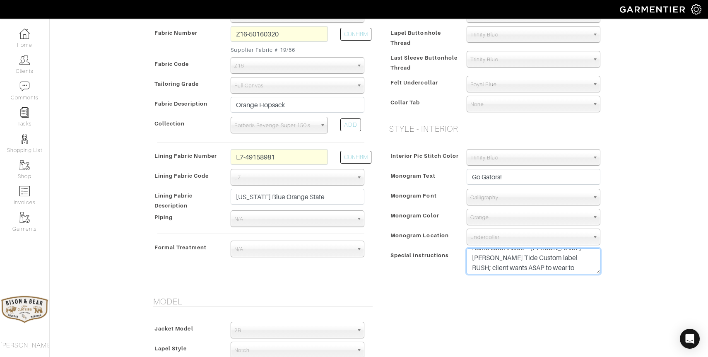
scroll to position [53, 0]
drag, startPoint x: 571, startPoint y: 271, endPoint x: 512, endPoint y: 265, distance: 59.5
click at [512, 265] on textarea "All buttonholes on sleeves = trinity blue All button thread = orange" at bounding box center [534, 261] width 134 height 26
click at [512, 257] on textarea "All buttonholes on sleeves = trinity blue All button thread = orange" at bounding box center [534, 261] width 134 height 26
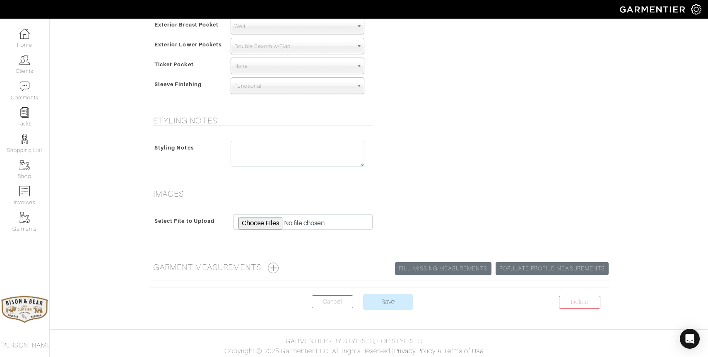
scroll to position [582, 0]
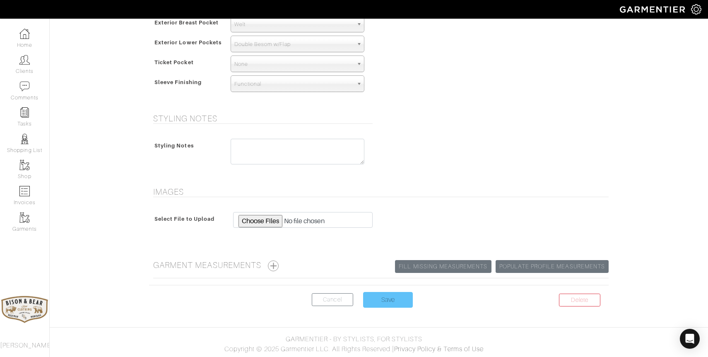
type textarea "All buttonholes on sleeves = trinity blue All button thread = orange Half-Lined…"
click at [384, 304] on input "Save" at bounding box center [388, 300] width 50 height 16
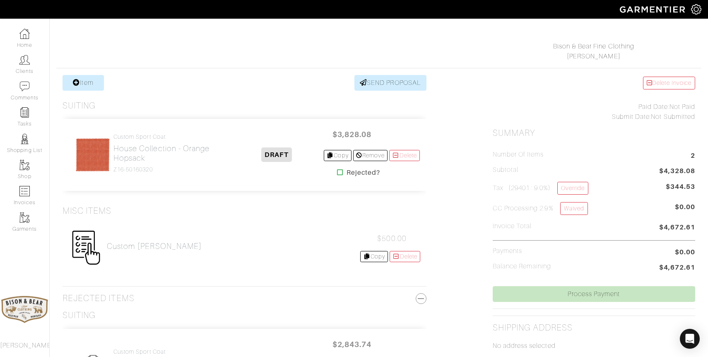
scroll to position [113, 0]
click at [584, 185] on link "Override" at bounding box center [572, 187] width 31 height 13
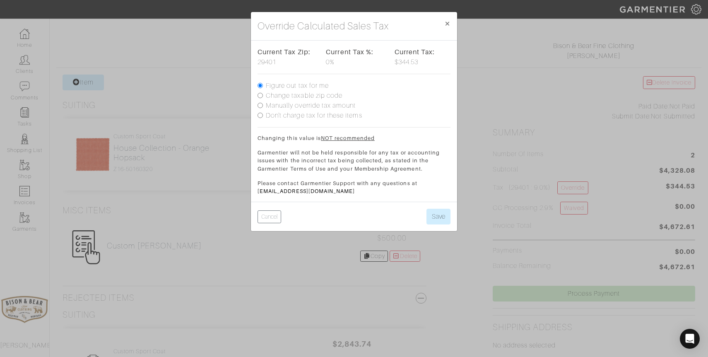
click at [300, 96] on label "Change taxable zip code" at bounding box center [304, 96] width 77 height 10
click at [263, 96] on input "Change taxable zip code" at bounding box center [260, 95] width 5 height 5
radio input "true"
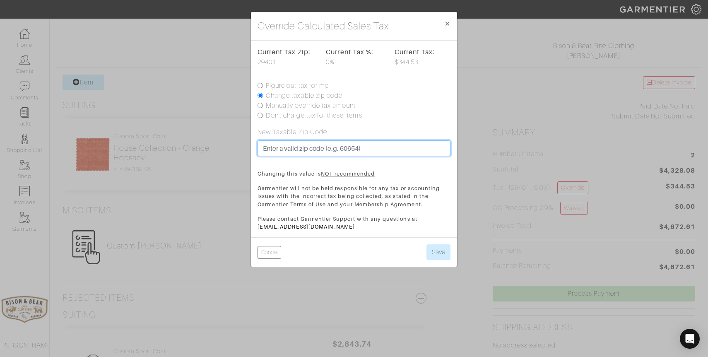
click at [336, 145] on input "text" at bounding box center [354, 148] width 193 height 16
type input "59714"
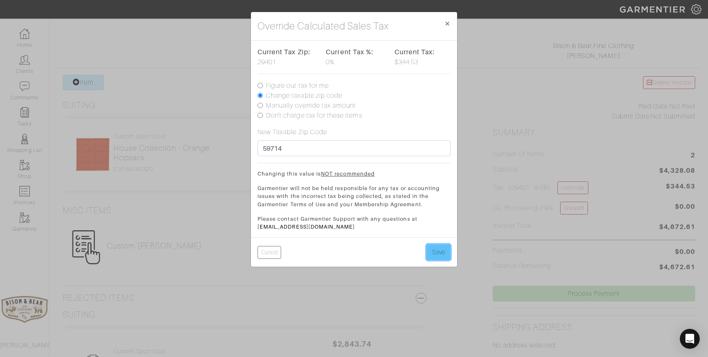
click at [441, 254] on button "Save" at bounding box center [439, 252] width 24 height 16
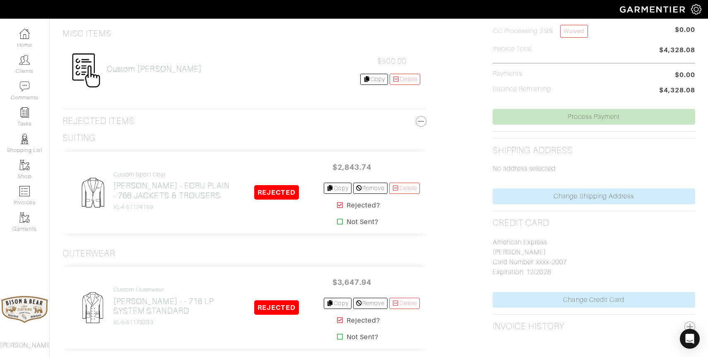
scroll to position [289, 0]
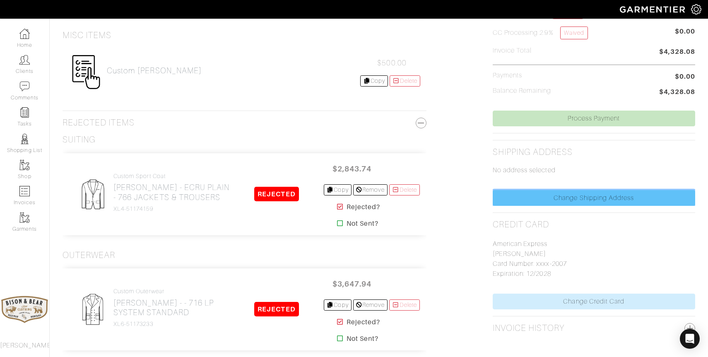
click at [597, 198] on link "Change Shipping Address" at bounding box center [594, 198] width 202 height 16
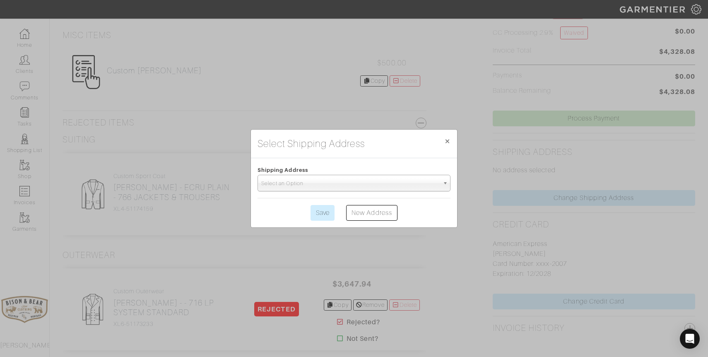
click at [344, 182] on span "Select an Option" at bounding box center [350, 183] width 178 height 17
click at [366, 211] on link "New Address" at bounding box center [371, 213] width 51 height 16
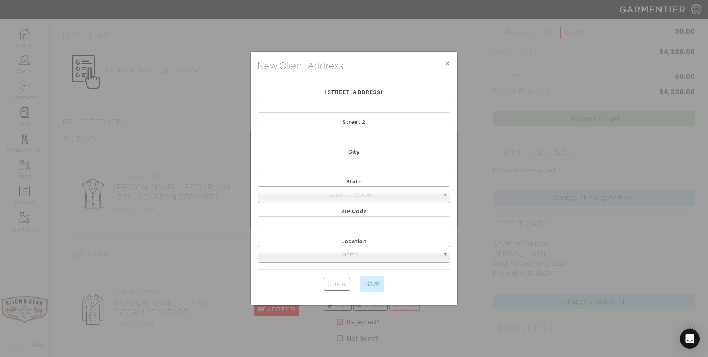
click at [323, 115] on div "[STREET_ADDRESS]" at bounding box center [353, 102] width 205 height 30
click at [323, 108] on input "text" at bounding box center [354, 105] width 193 height 16
type input "128 Oryx Cir"
type input "[GEOGRAPHIC_DATA]"
select select "24"
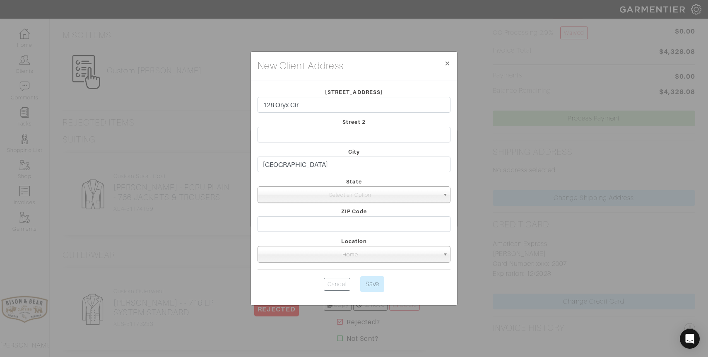
type input "59714"
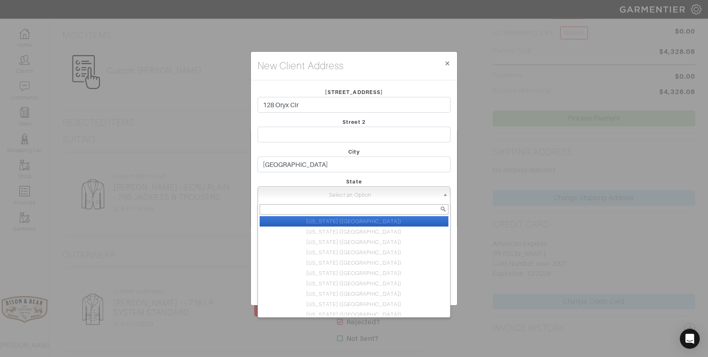
click at [357, 188] on span "Select an Option" at bounding box center [350, 195] width 178 height 17
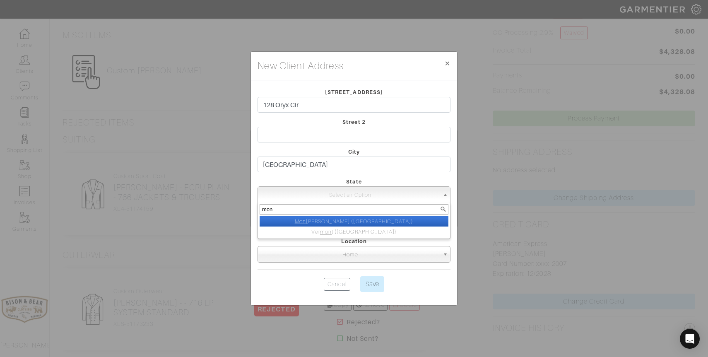
type input "mon"
click at [366, 219] on li "Mon [PERSON_NAME] ([GEOGRAPHIC_DATA])" at bounding box center [354, 221] width 189 height 10
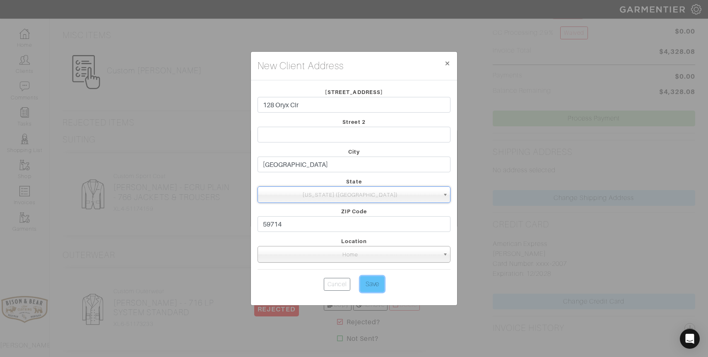
click at [375, 284] on input "Save" at bounding box center [372, 284] width 24 height 16
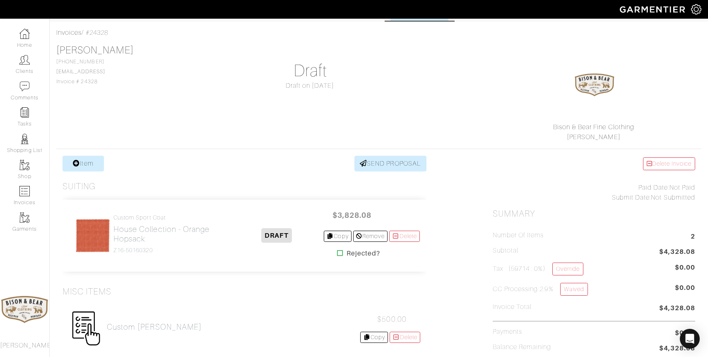
scroll to position [28, 0]
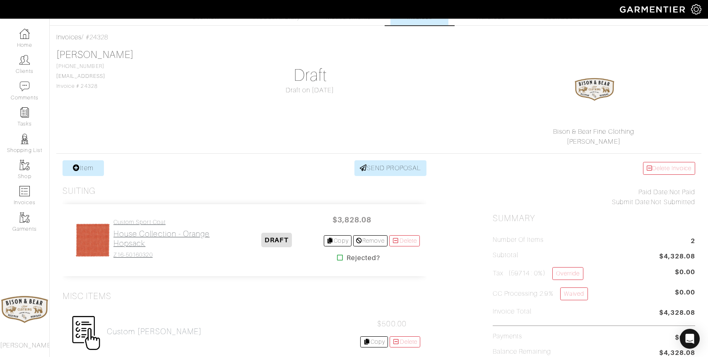
click at [140, 238] on h2 "House Collection - Orange Hopsack" at bounding box center [171, 238] width 116 height 19
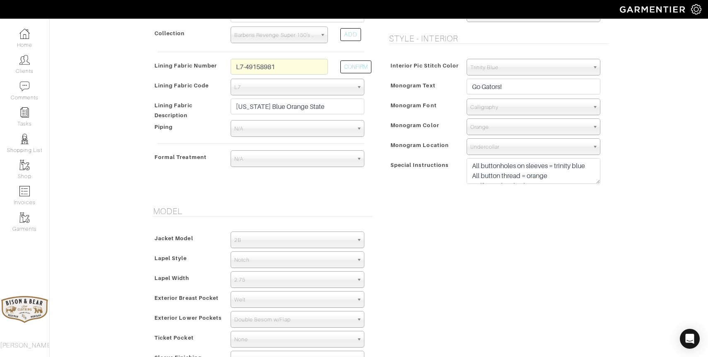
scroll to position [309, 0]
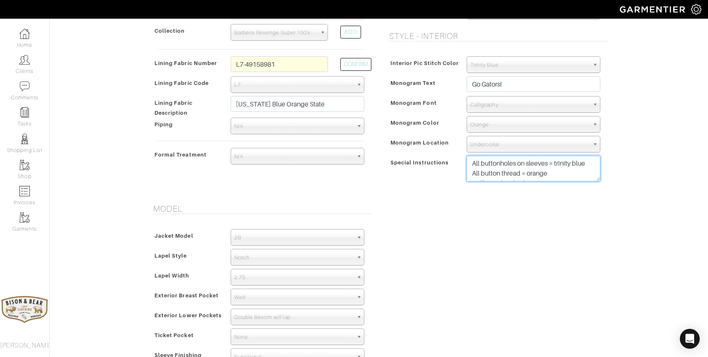
click at [557, 172] on textarea "All buttonholes on sleeves = trinity blue All button thread = orange Half-Lined…" at bounding box center [534, 169] width 134 height 26
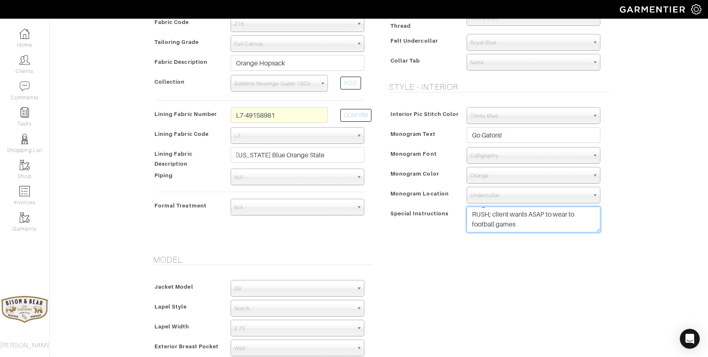
scroll to position [264, 0]
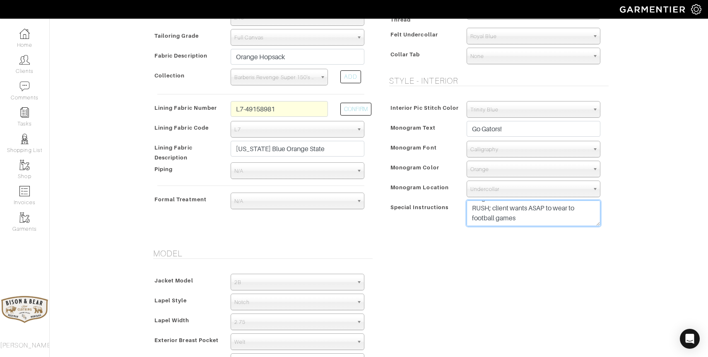
click at [523, 218] on textarea "All buttonholes on sleeves = trinity blue All button thread = orange Half-Lined…" at bounding box center [534, 213] width 134 height 26
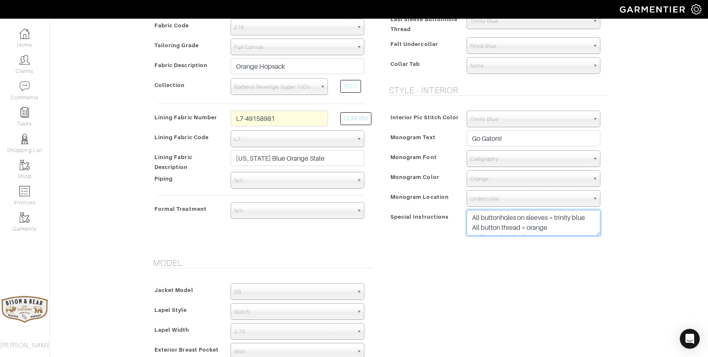
scroll to position [255, 0]
click at [563, 231] on textarea "All buttonholes on sleeves = trinity blue All button thread = orange Half-Lined…" at bounding box center [534, 223] width 134 height 26
click at [525, 222] on textarea "All buttonholes on sleeves = trinity blue All button thread = orange Half-Lined…" at bounding box center [534, 223] width 134 height 26
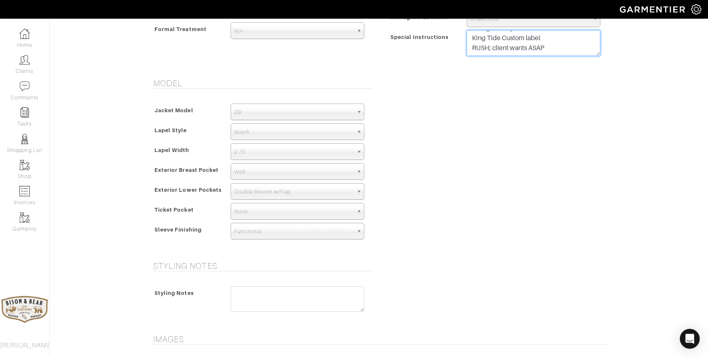
scroll to position [582, 0]
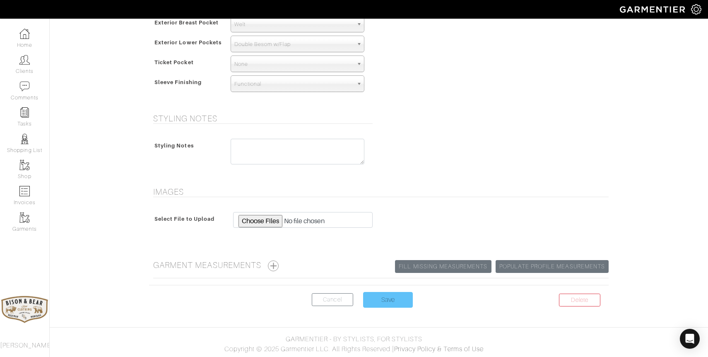
type textarea "All buttonholes on sleeves = trinity blue All button thread = orange Half-Lined…"
click at [386, 297] on input "Save" at bounding box center [388, 300] width 50 height 16
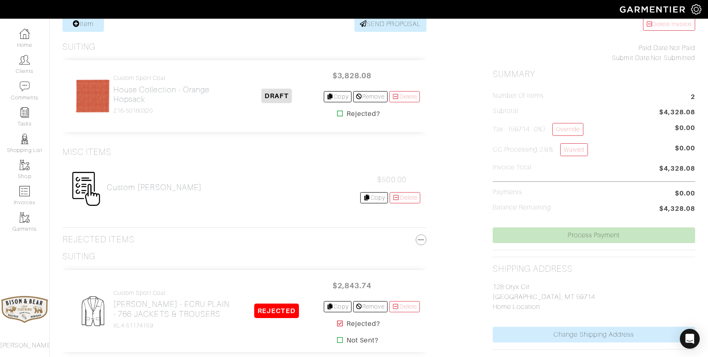
scroll to position [177, 0]
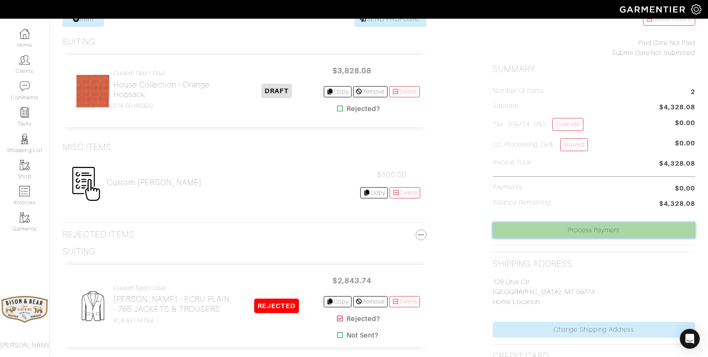
click at [589, 229] on link "Process Payment" at bounding box center [594, 230] width 202 height 16
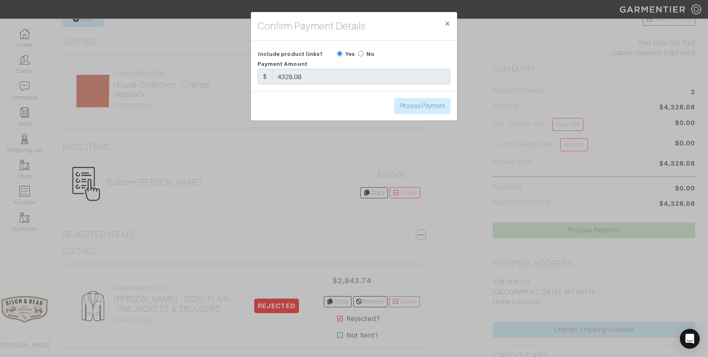
click at [360, 54] on input "radio" at bounding box center [360, 53] width 5 height 5
radio input "true"
click at [424, 107] on input "Process Payment" at bounding box center [422, 106] width 56 height 16
type input "Process Payment"
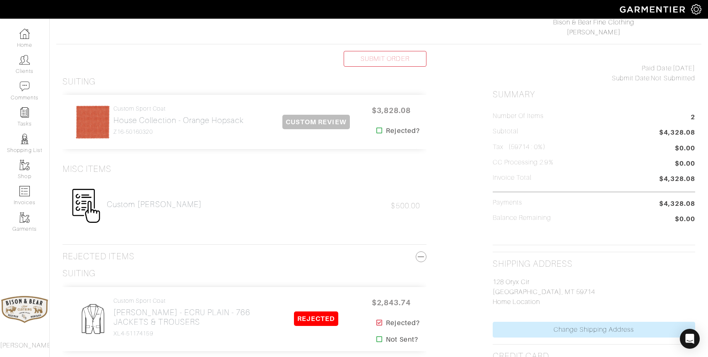
scroll to position [137, 0]
click at [195, 118] on h2 "House Collection - Orange Hopsack" at bounding box center [178, 120] width 130 height 10
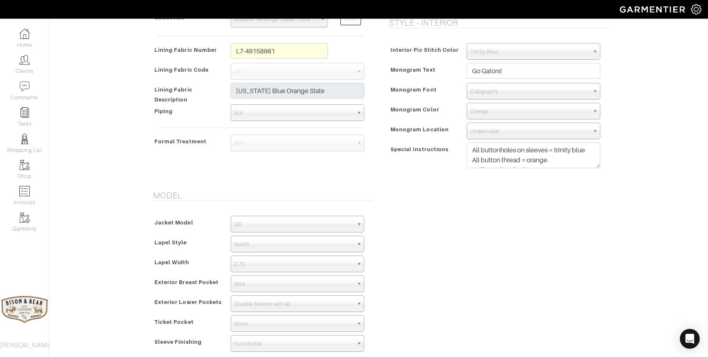
scroll to position [325, 0]
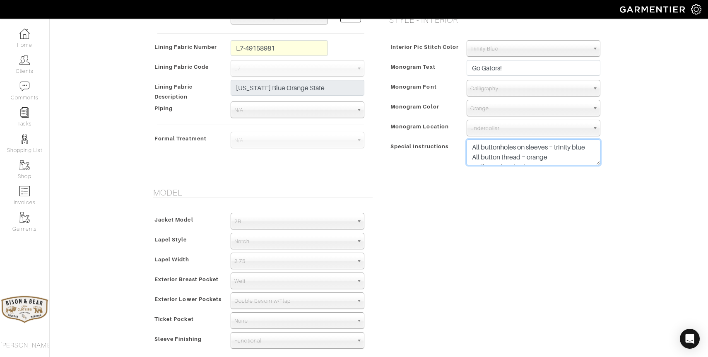
click at [558, 158] on textarea "All buttonholes on sleeves = trinity blue All button thread = orange Half-Lined…" at bounding box center [534, 153] width 134 height 26
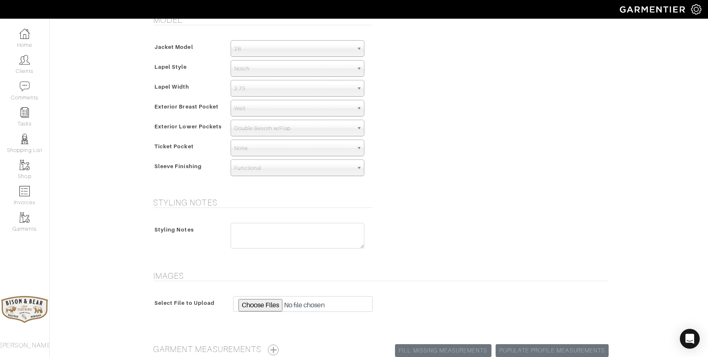
scroll to position [582, 0]
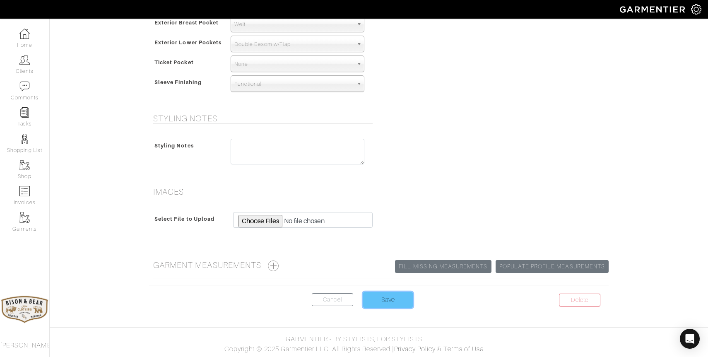
click at [382, 299] on input "Save" at bounding box center [388, 300] width 50 height 16
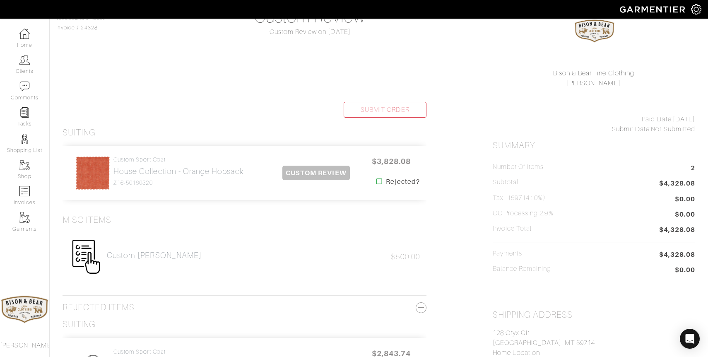
scroll to position [108, 0]
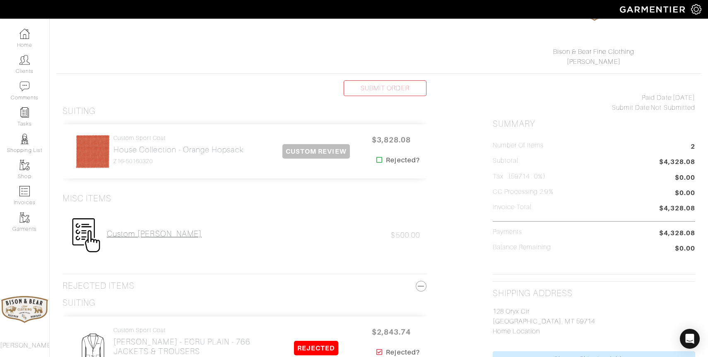
click at [126, 235] on h2 "Custom [PERSON_NAME]" at bounding box center [154, 234] width 95 height 10
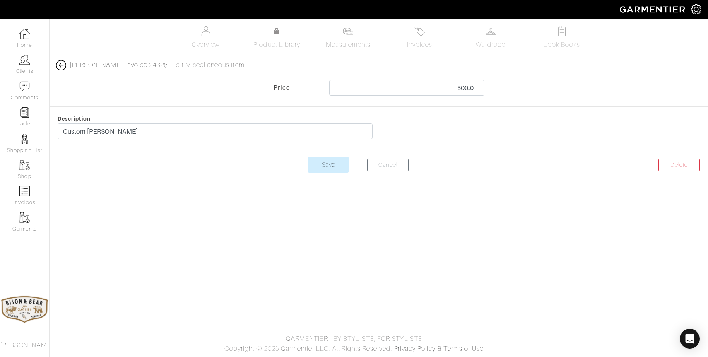
click at [60, 66] on img at bounding box center [61, 65] width 10 height 10
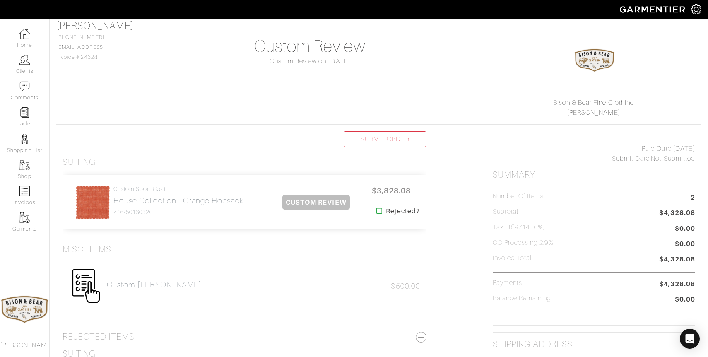
scroll to position [55, 0]
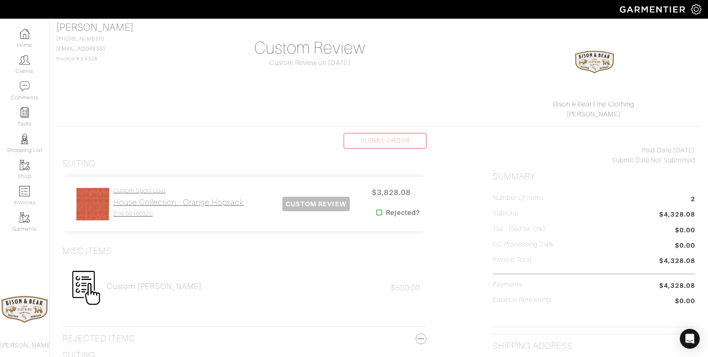
click at [194, 199] on h2 "House Collection - Orange Hopsack" at bounding box center [178, 203] width 130 height 10
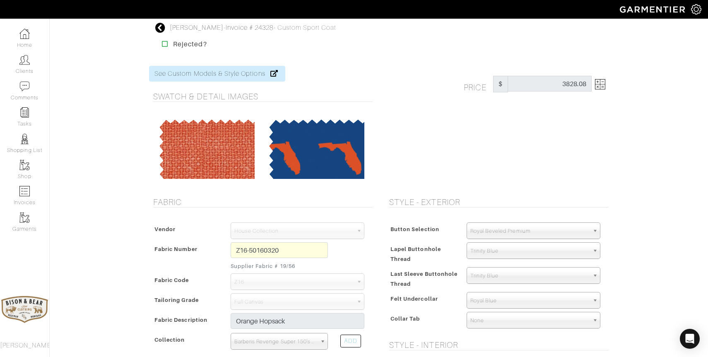
click at [603, 84] on img at bounding box center [600, 84] width 10 height 10
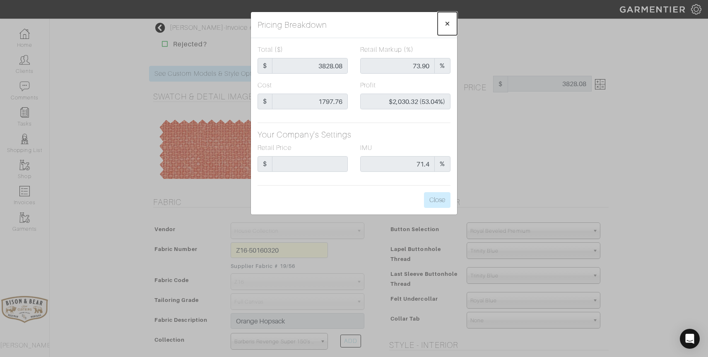
click at [448, 20] on span "×" at bounding box center [447, 23] width 6 height 11
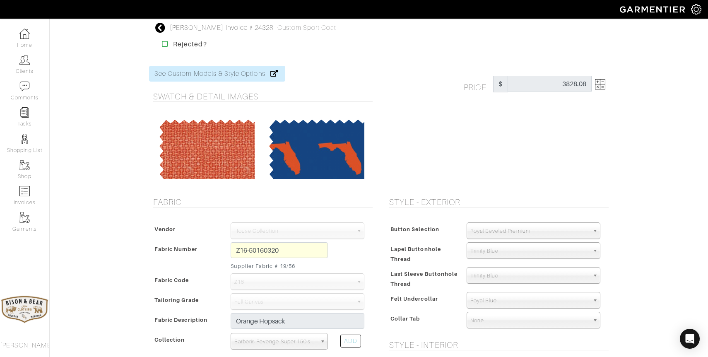
click at [158, 25] on icon at bounding box center [160, 28] width 10 height 10
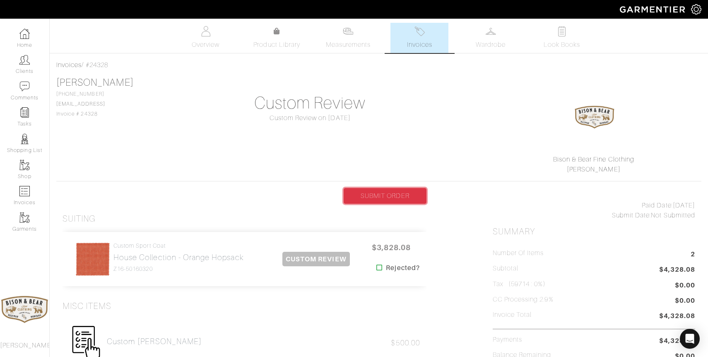
click at [382, 197] on link "SUBMIT ORDER" at bounding box center [385, 196] width 83 height 16
